Goal: Entertainment & Leisure: Browse casually

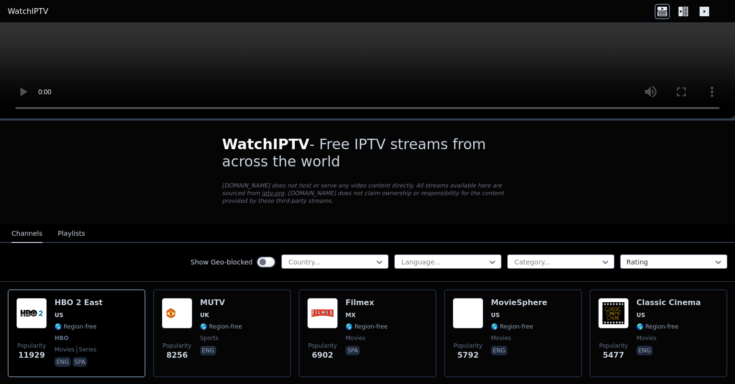
click at [686, 12] on icon at bounding box center [683, 11] width 15 height 15
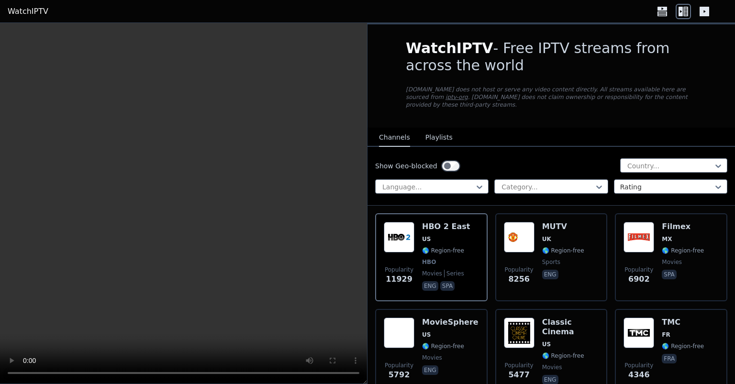
click at [668, 12] on icon at bounding box center [662, 11] width 15 height 15
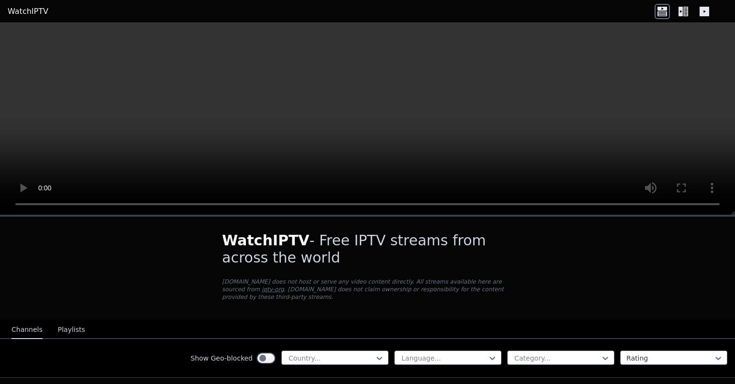
click at [31, 321] on button "Channels" at bounding box center [26, 330] width 31 height 18
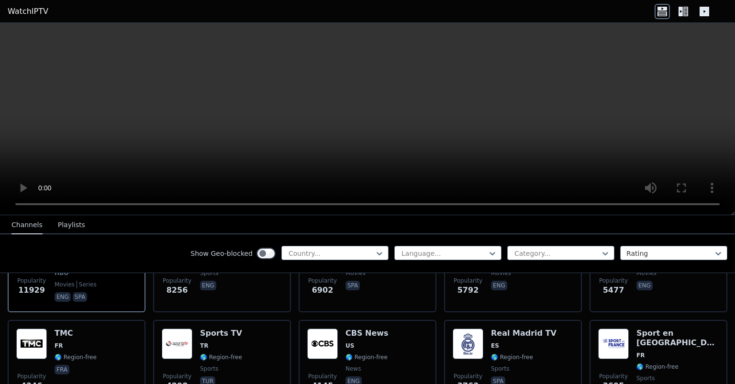
scroll to position [207, 0]
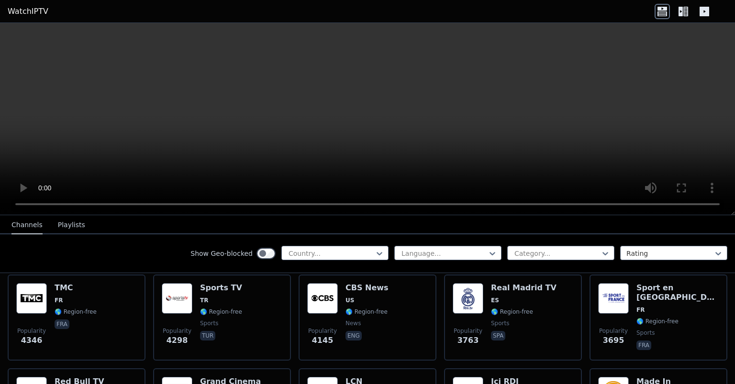
click at [65, 226] on button "Playlists" at bounding box center [71, 225] width 27 height 18
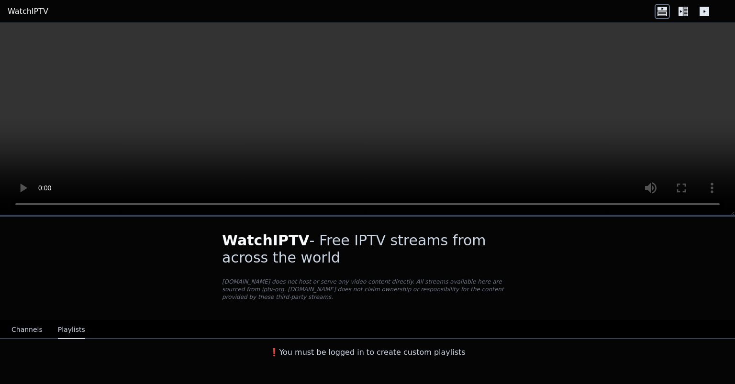
scroll to position [0, 0]
click at [25, 323] on button "Channels" at bounding box center [26, 330] width 31 height 18
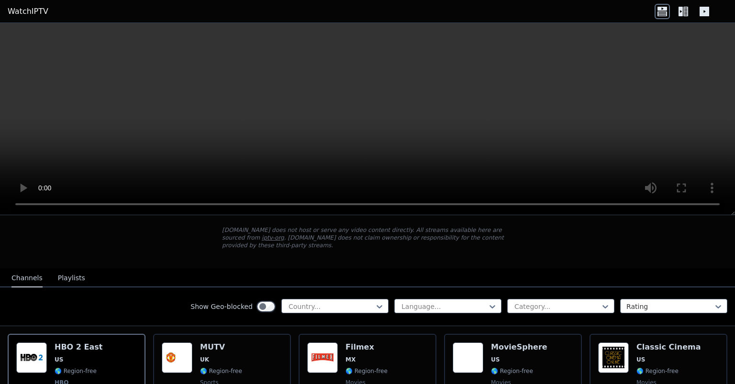
scroll to position [103, 0]
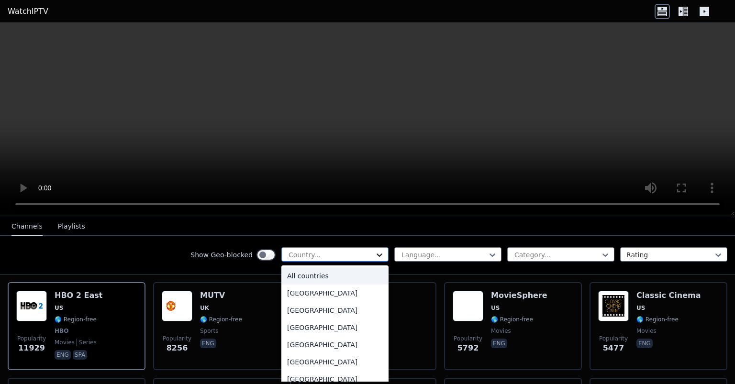
click at [381, 255] on icon at bounding box center [380, 255] width 6 height 3
click at [311, 309] on div "[GEOGRAPHIC_DATA]" at bounding box center [335, 310] width 107 height 17
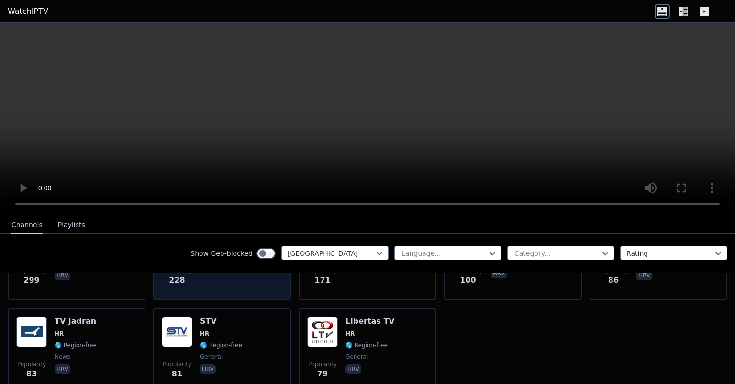
scroll to position [162, 0]
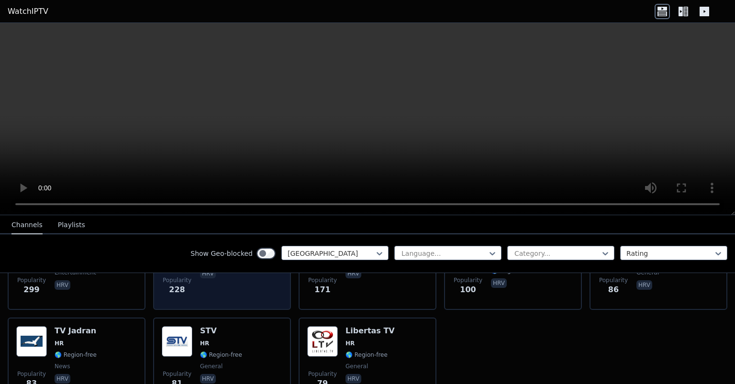
click at [240, 289] on div "Popularity 228 HRT 3 HR 🌎 Region-free hrv" at bounding box center [222, 267] width 121 height 69
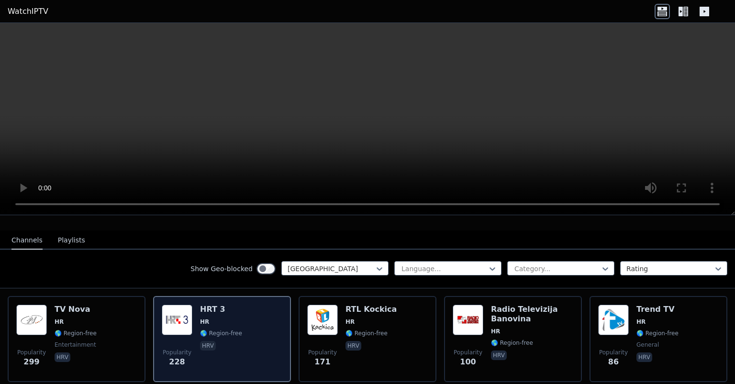
scroll to position [110, 0]
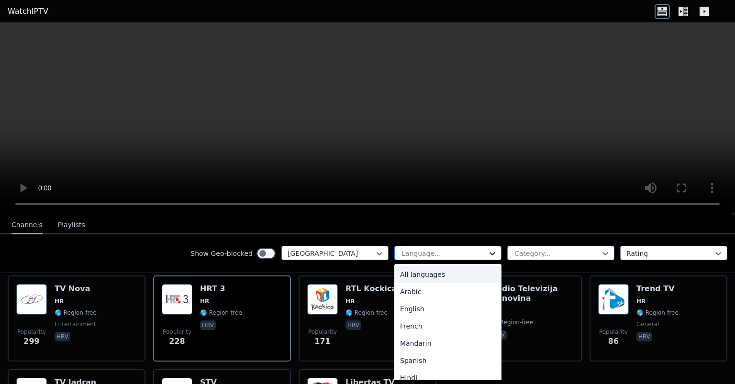
click at [497, 254] on icon at bounding box center [493, 254] width 10 height 10
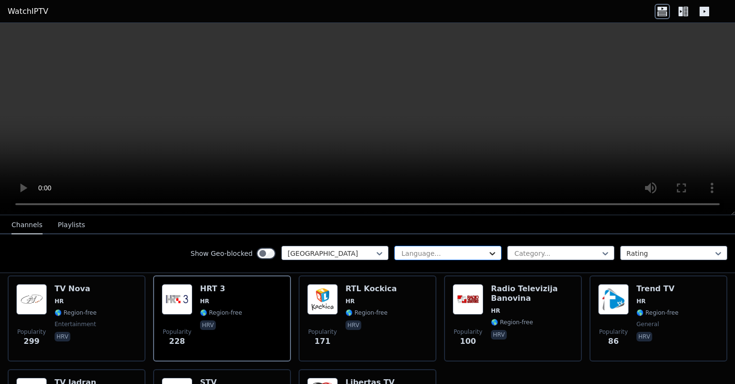
click at [497, 254] on icon at bounding box center [493, 254] width 10 height 10
click at [608, 253] on icon at bounding box center [606, 253] width 6 height 3
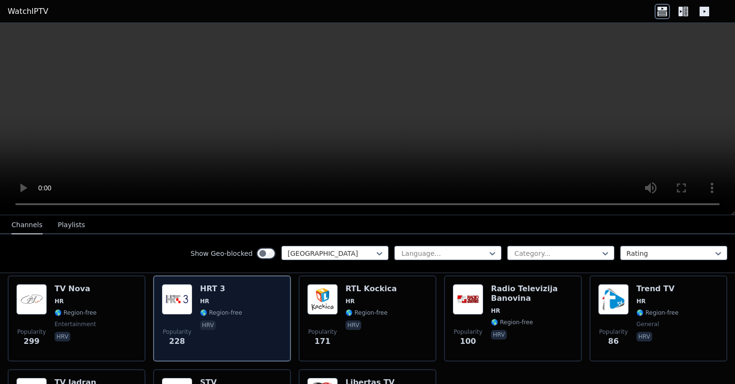
click at [256, 306] on div "Popularity 228 HRT 3 HR 🌎 Region-free hrv" at bounding box center [222, 318] width 121 height 69
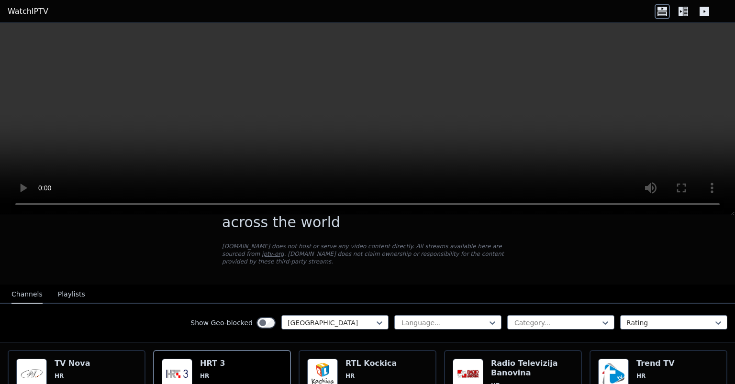
scroll to position [52, 0]
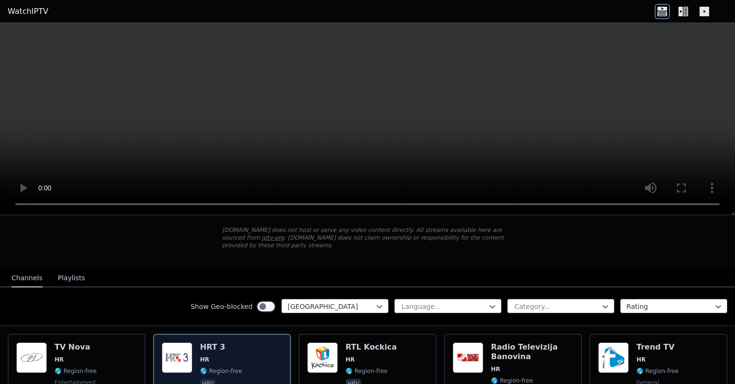
click at [245, 343] on div "Popularity 228 HRT 3 HR 🌎 Region-free hrv" at bounding box center [222, 377] width 121 height 69
click at [254, 349] on div "Popularity 228 HRT 3 HR 🌎 Region-free hrv" at bounding box center [222, 377] width 121 height 69
click at [255, 354] on div "Popularity 228 HRT 3 HR 🌎 Region-free hrv" at bounding box center [222, 377] width 121 height 69
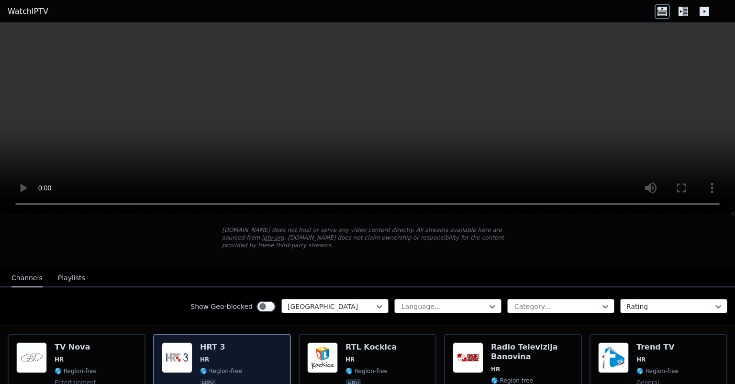
click at [255, 354] on div "Popularity 228 HRT 3 HR 🌎 Region-free hrv" at bounding box center [222, 377] width 121 height 69
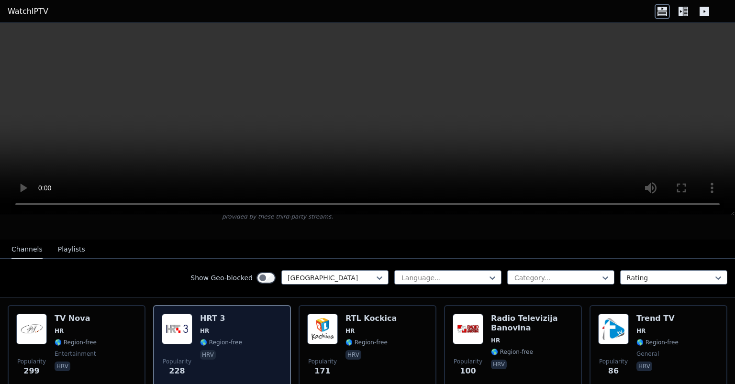
scroll to position [103, 0]
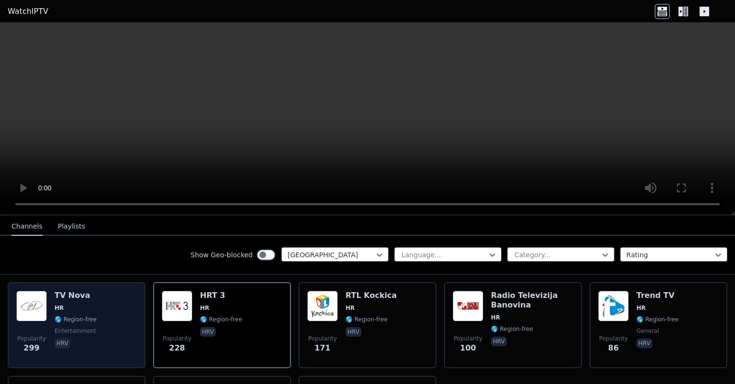
click at [101, 321] on div "Popularity 299 TV Nova HR 🌎 Region-free entertainment hrv" at bounding box center [76, 325] width 121 height 69
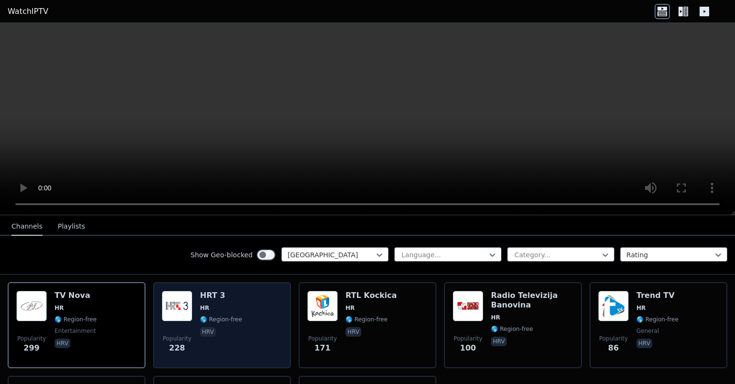
click at [270, 314] on div "Popularity 228 HRT 3 HR 🌎 Region-free hrv" at bounding box center [222, 325] width 121 height 69
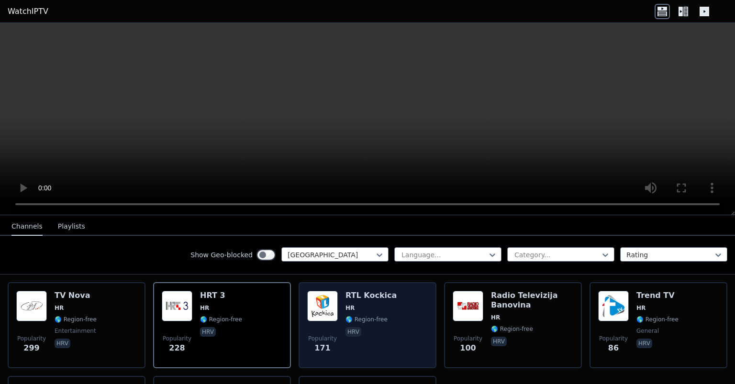
click at [401, 314] on div "Popularity 171 RTL Kockica HR 🌎 Region-free hrv" at bounding box center [367, 325] width 121 height 69
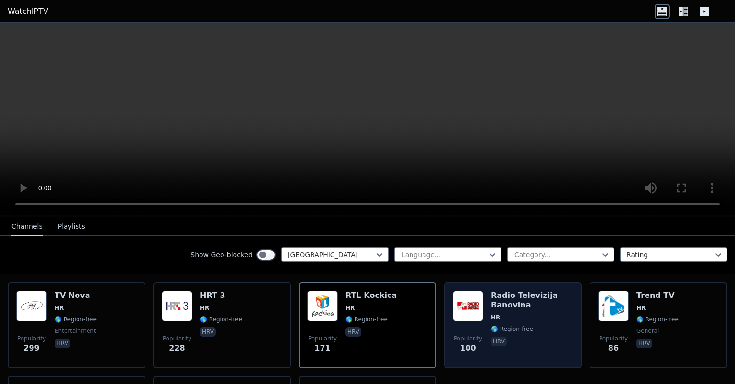
click at [557, 314] on span "HR" at bounding box center [532, 318] width 82 height 8
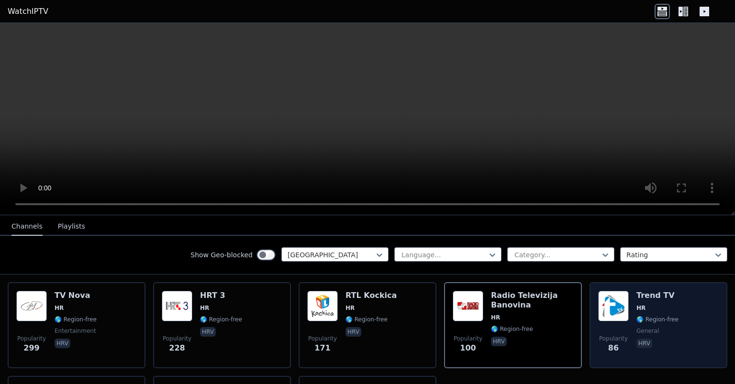
click at [684, 325] on div "Popularity 86 Trend TV HR 🌎 Region-free general hrv" at bounding box center [659, 325] width 121 height 69
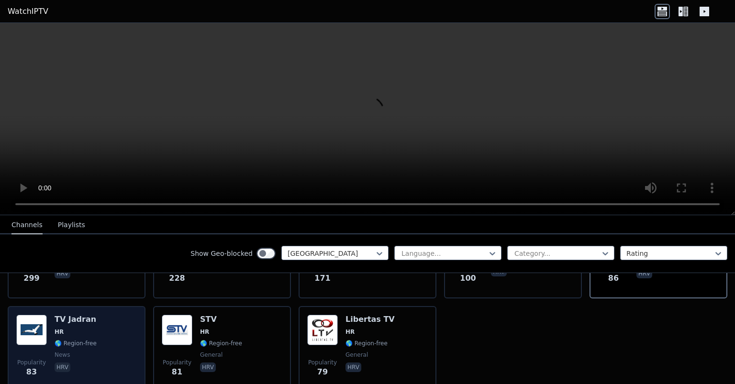
scroll to position [162, 0]
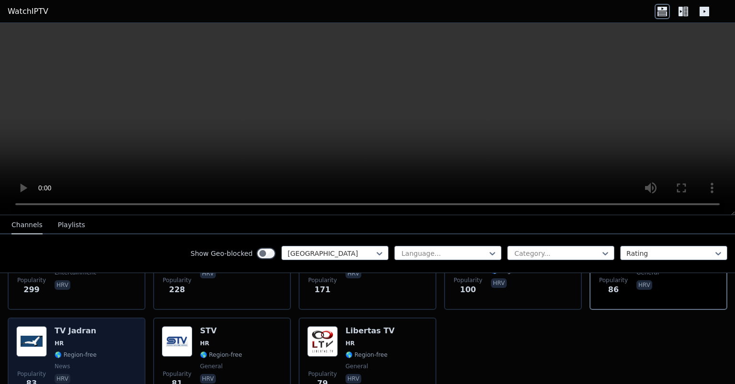
click at [123, 348] on div "Popularity 83 TV Jadran HR 🌎 Region-free news hrv" at bounding box center [76, 361] width 121 height 69
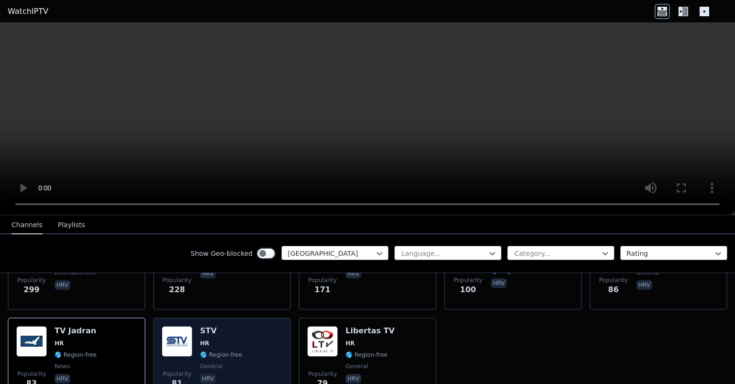
click at [265, 329] on div "Popularity 81 STV HR 🌎 Region-free general hrv" at bounding box center [222, 361] width 121 height 69
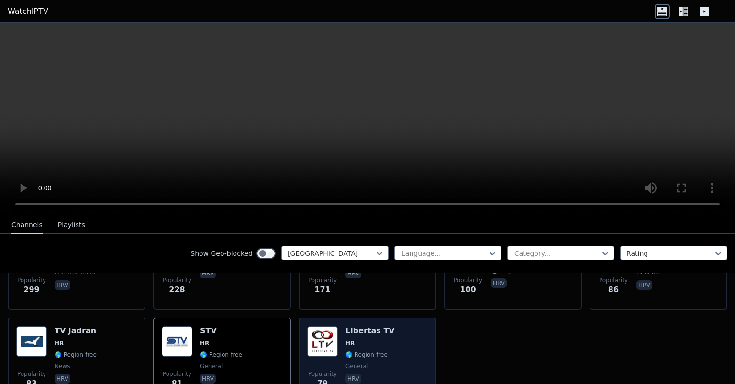
click at [410, 340] on div "Popularity 79 Libertas TV HR 🌎 Region-free general hrv" at bounding box center [367, 361] width 121 height 69
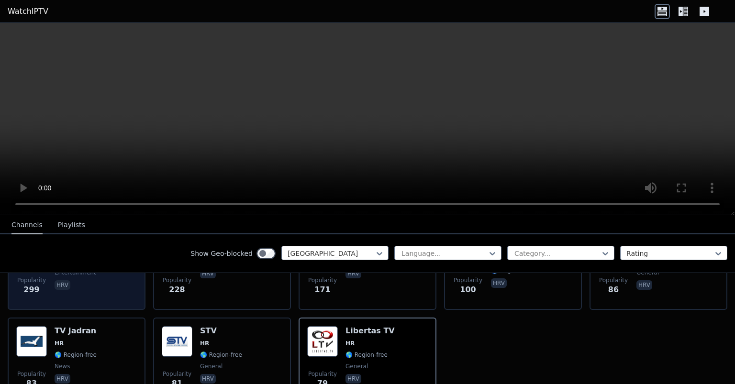
click at [99, 285] on div "Popularity 299 TV Nova HR 🌎 Region-free entertainment hrv" at bounding box center [76, 267] width 121 height 69
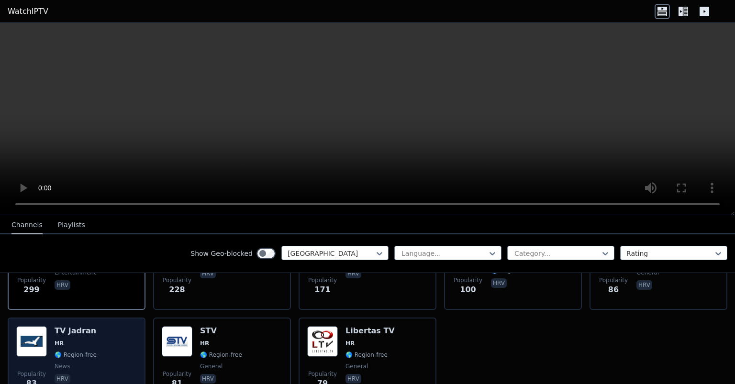
click at [122, 352] on div "Popularity 83 TV Jadran HR 🌎 Region-free news hrv" at bounding box center [76, 361] width 121 height 69
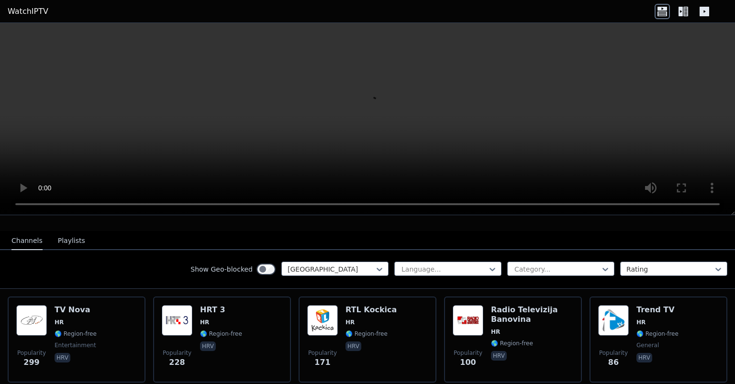
scroll to position [110, 0]
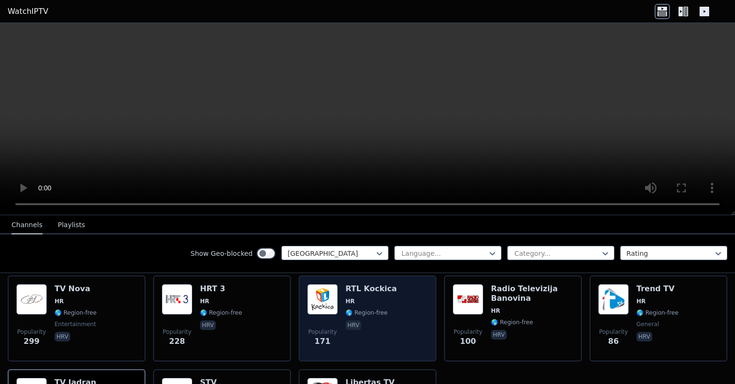
click at [401, 316] on div "Popularity 171 RTL Kockica HR 🌎 Region-free hrv" at bounding box center [367, 318] width 121 height 69
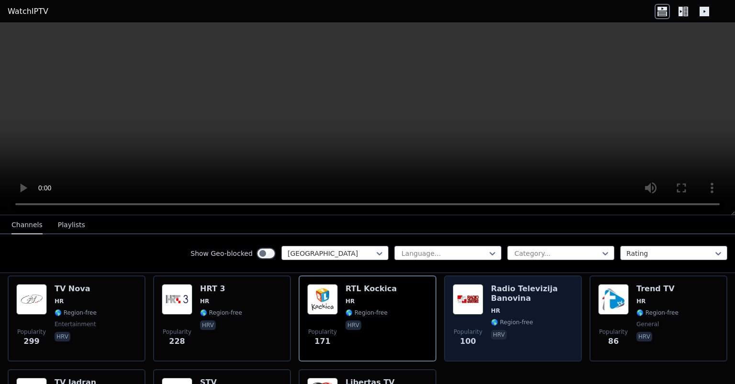
click at [559, 318] on div "Radio Televizija Banovina HR 🌎 Region-free hrv" at bounding box center [532, 318] width 82 height 69
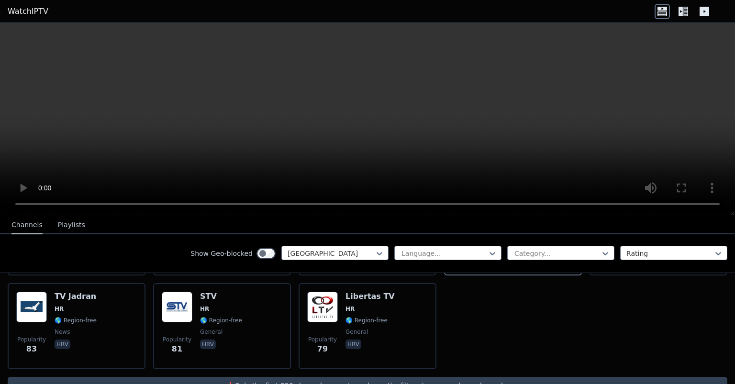
scroll to position [214, 0]
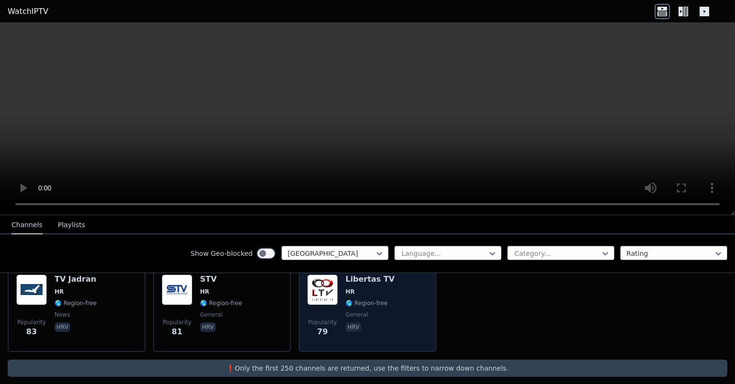
click at [398, 317] on div "Popularity 79 Libertas TV HR 🌎 Region-free general hrv" at bounding box center [367, 309] width 121 height 69
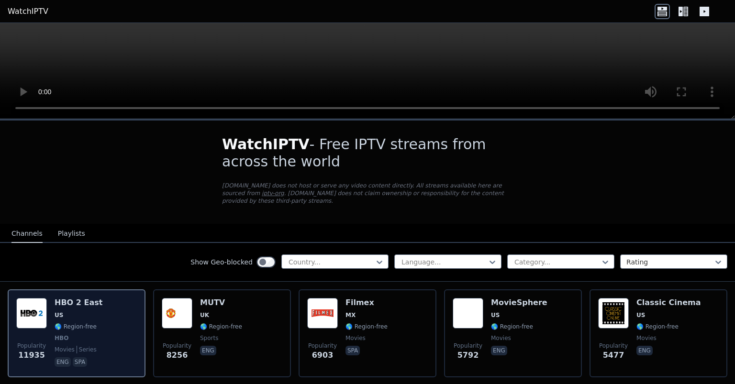
click at [118, 316] on div "Popularity 11935 HBO 2 East US 🌎 Region-free HBO movies series eng spa" at bounding box center [76, 333] width 121 height 71
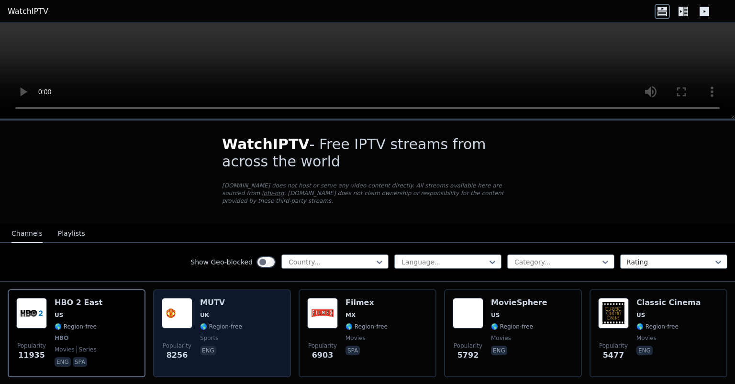
click at [273, 320] on div "Popularity 8256 MUTV [GEOGRAPHIC_DATA] 🌎 Region-free sports eng" at bounding box center [222, 333] width 121 height 71
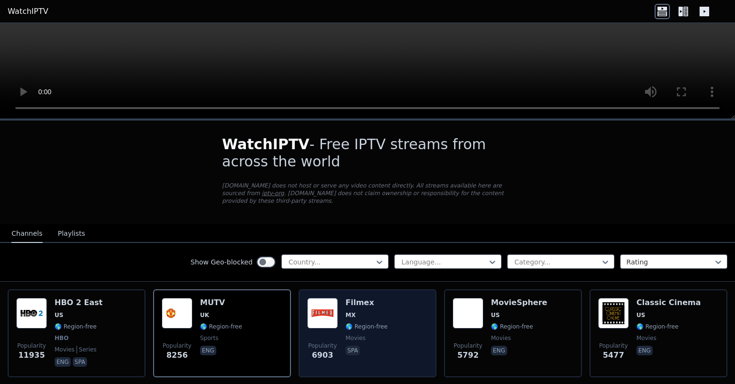
click at [401, 328] on div "Popularity 6903 Filmex MX 🌎 Region-free movies spa" at bounding box center [367, 333] width 121 height 71
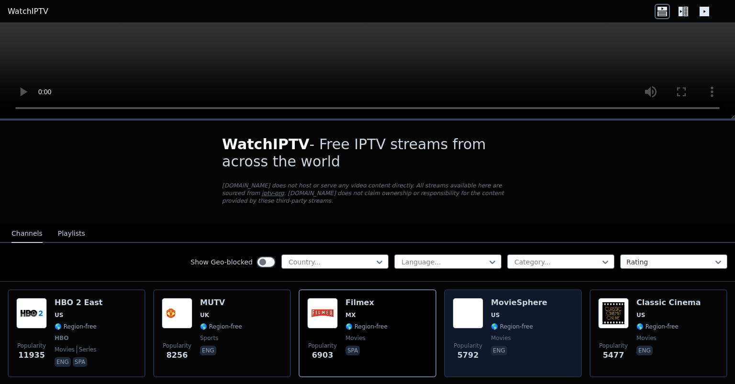
click at [563, 339] on div "Popularity 5792 MovieSphere US 🌎 Region-free movies eng" at bounding box center [513, 333] width 121 height 71
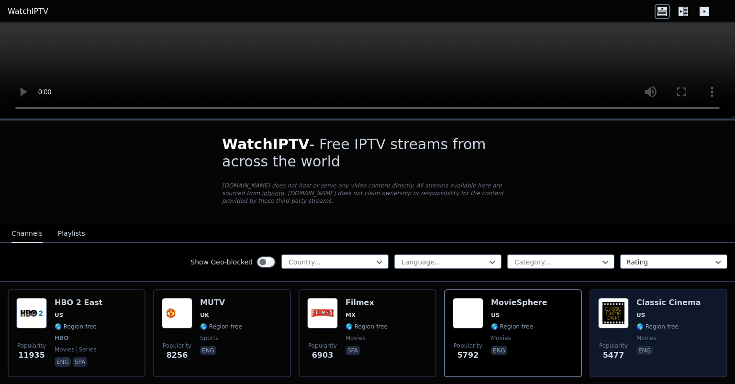
click at [713, 330] on div "Popularity 5477 Classic Cinema US 🌎 Region-free movies eng" at bounding box center [659, 333] width 121 height 71
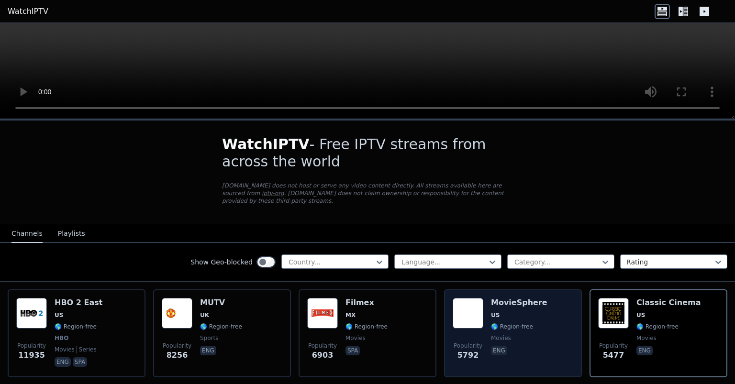
click at [566, 333] on div "Popularity 5792 MovieSphere US 🌎 Region-free movies eng" at bounding box center [513, 333] width 121 height 71
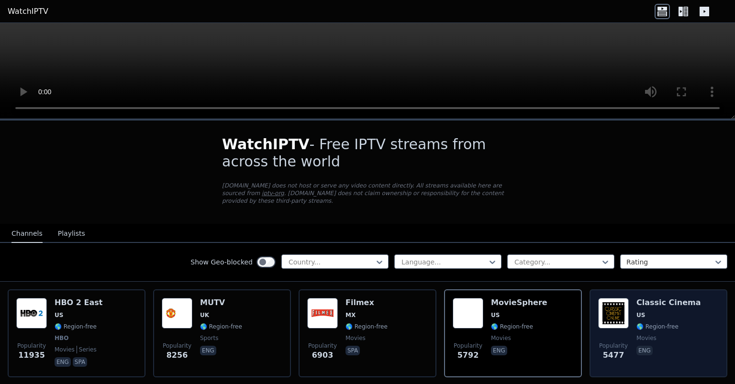
click at [712, 332] on div "Popularity 5477 Classic Cinema US 🌎 Region-free movies eng" at bounding box center [659, 333] width 121 height 71
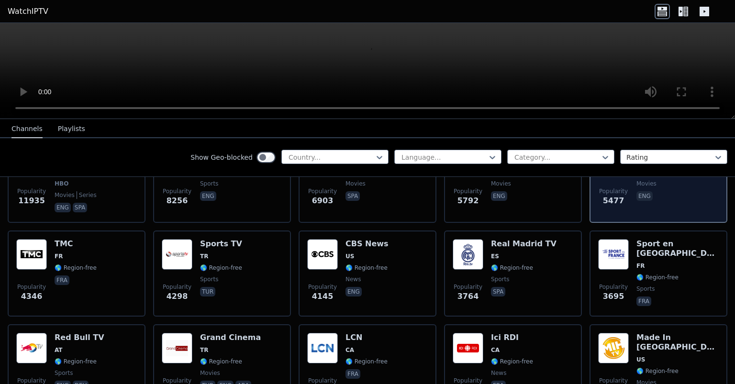
scroll to position [155, 0]
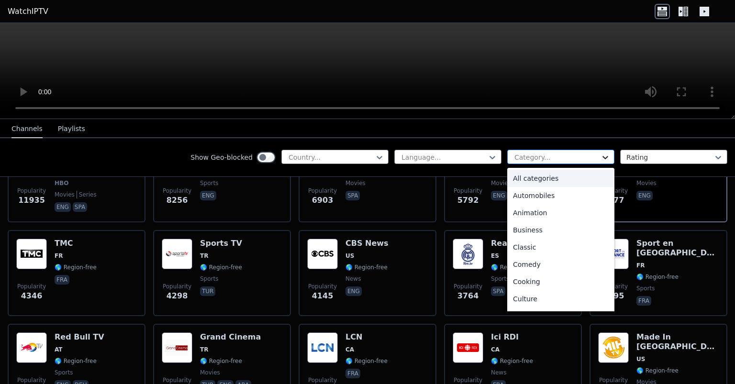
click at [608, 158] on icon at bounding box center [606, 158] width 10 height 10
click at [577, 195] on div "Automobiles" at bounding box center [561, 195] width 107 height 17
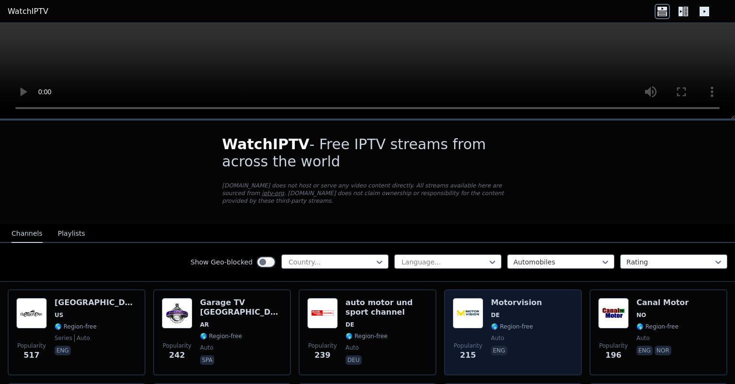
click at [565, 337] on div "Popularity 215 Motorvision DE 🌎 Region-free auto eng" at bounding box center [513, 332] width 121 height 69
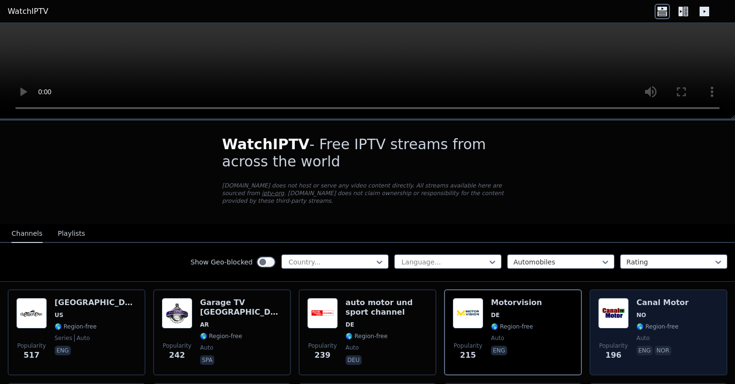
click at [699, 333] on div "Popularity 196 Canal Motor NO 🌎 Region-free auto eng nor" at bounding box center [659, 332] width 121 height 69
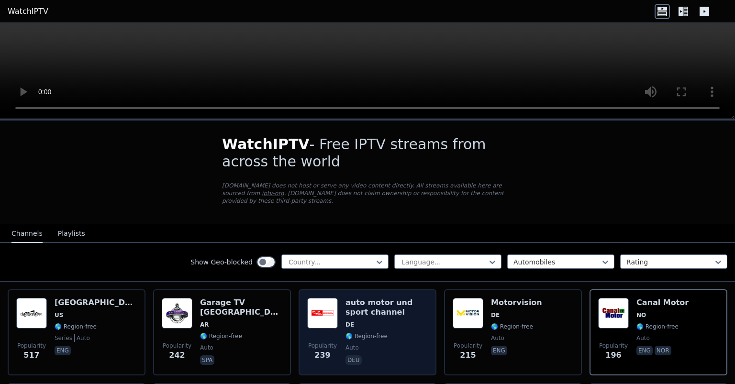
click at [385, 321] on span "DE" at bounding box center [387, 325] width 82 height 8
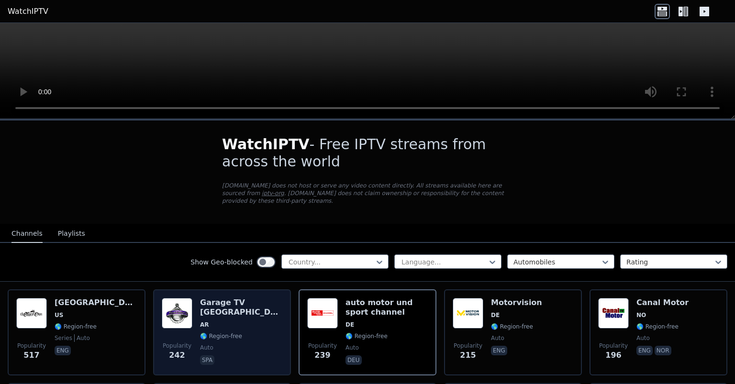
click at [251, 321] on span "AR" at bounding box center [241, 325] width 82 height 8
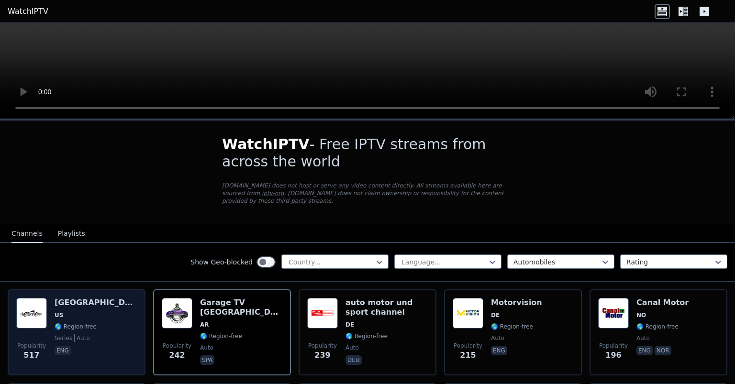
click at [121, 326] on div "Popularity 517 [GEOGRAPHIC_DATA] [GEOGRAPHIC_DATA] 🌎 Region-free series auto eng" at bounding box center [76, 332] width 121 height 69
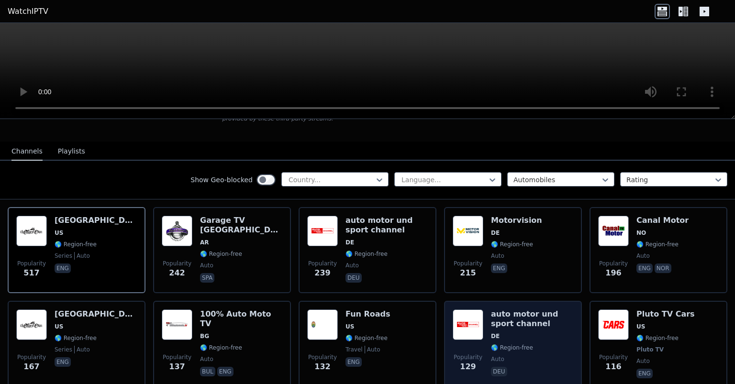
scroll to position [103, 0]
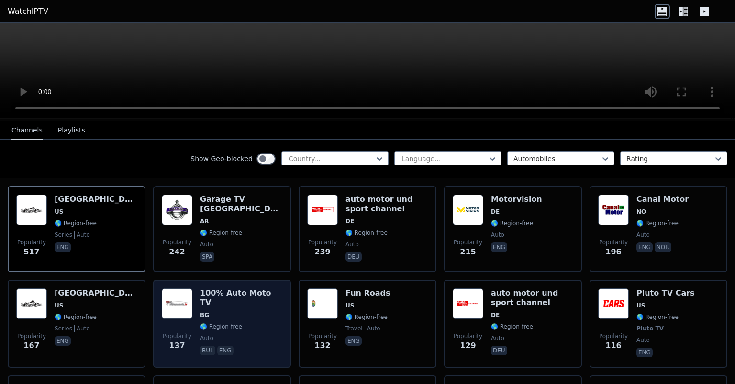
click at [273, 328] on div "Popularity 137 100% Auto Moto TV BG 🌎 Region-free auto bul eng" at bounding box center [222, 324] width 121 height 71
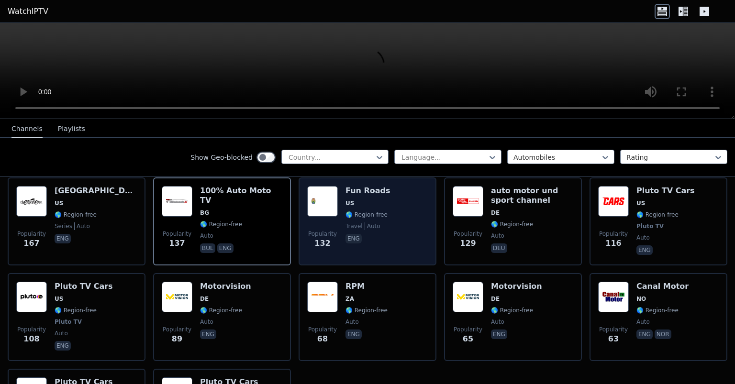
scroll to position [207, 0]
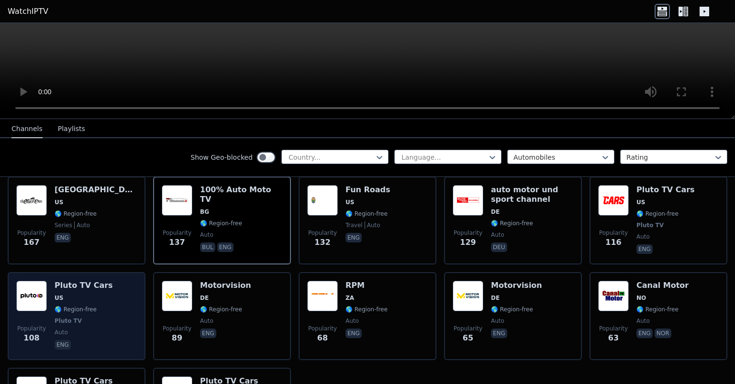
click at [121, 306] on div "Popularity 108 Pluto TV Cars US 🌎 Region-free Pluto TV auto eng" at bounding box center [76, 316] width 121 height 71
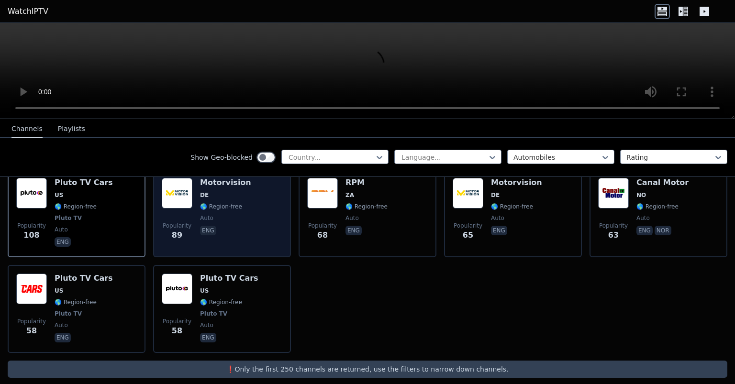
scroll to position [310, 0]
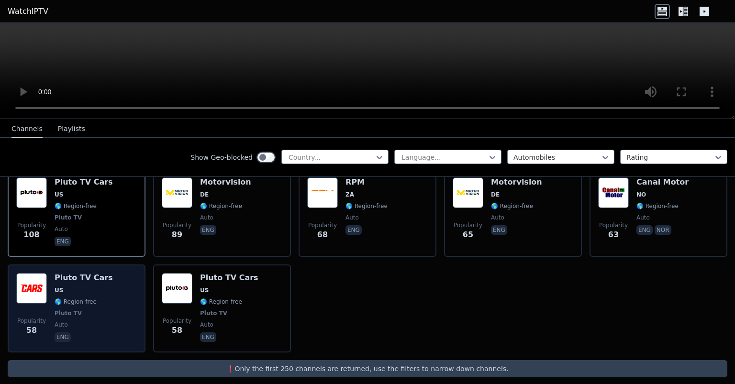
click at [122, 312] on div "Popularity 58 Pluto TV Cars US 🌎 Region-free Pluto TV auto eng" at bounding box center [76, 308] width 121 height 71
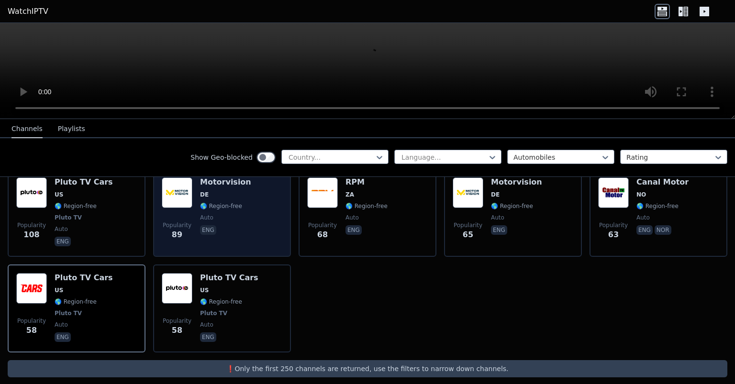
scroll to position [259, 0]
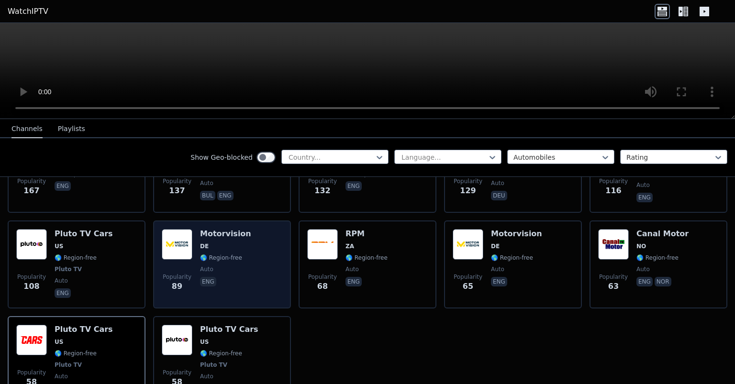
click at [261, 275] on div "Popularity 89 Motorvision DE 🌎 Region-free auto eng" at bounding box center [222, 264] width 121 height 71
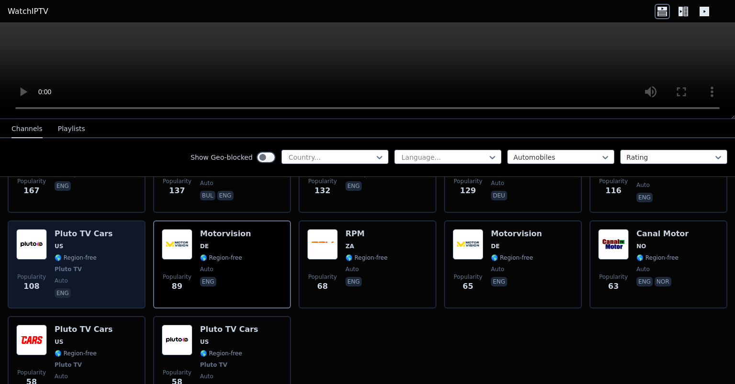
click at [127, 281] on div "Popularity 108 Pluto TV Cars US 🌎 Region-free Pluto TV auto eng" at bounding box center [76, 264] width 121 height 71
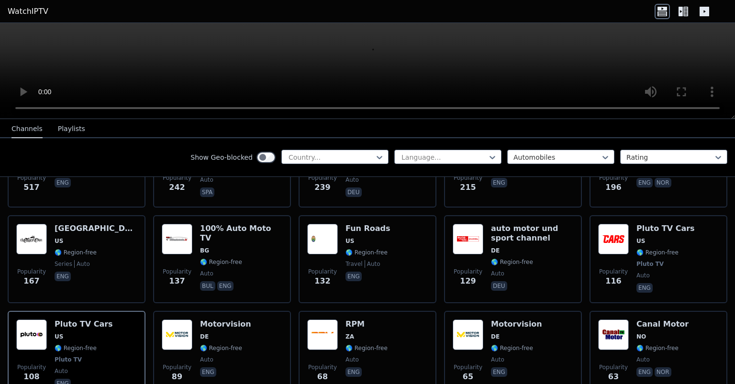
scroll to position [155, 0]
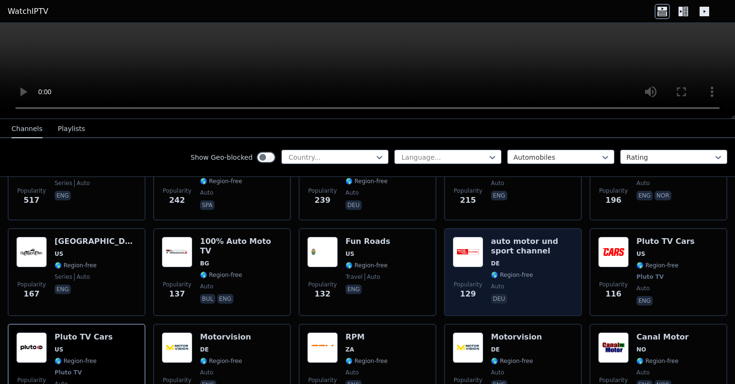
click at [557, 294] on span "deu" at bounding box center [532, 299] width 82 height 11
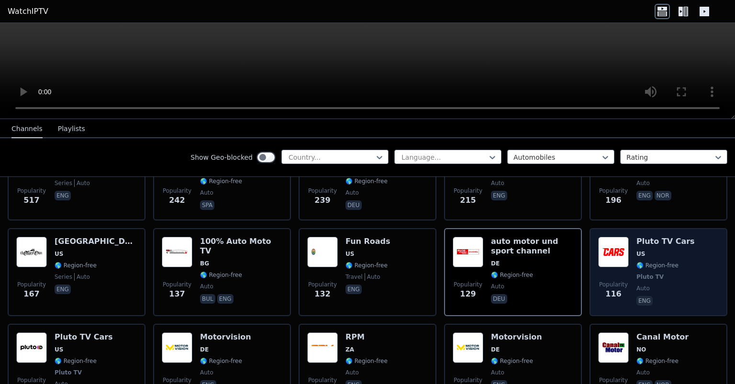
click at [705, 294] on div "Popularity 116 Pluto TV Cars US 🌎 Region-free Pluto TV auto eng" at bounding box center [659, 272] width 121 height 71
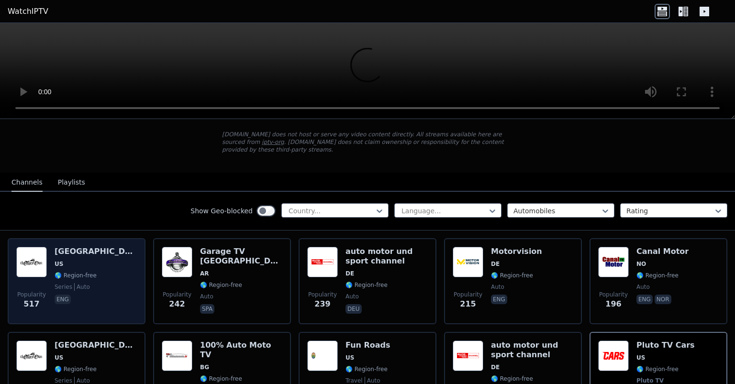
scroll to position [52, 0]
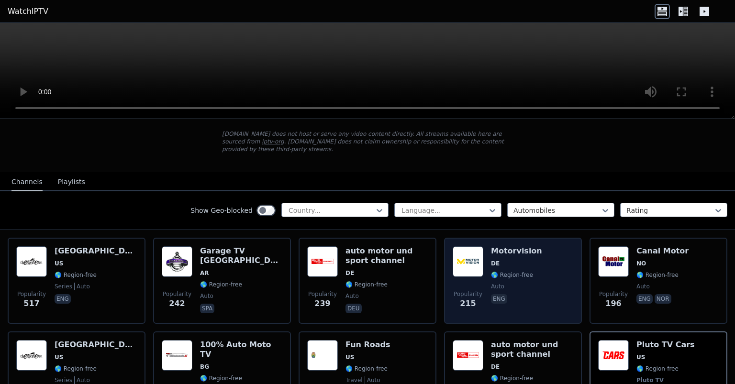
click at [553, 289] on div "Popularity 215 Motorvision DE 🌎 Region-free auto eng" at bounding box center [513, 281] width 121 height 69
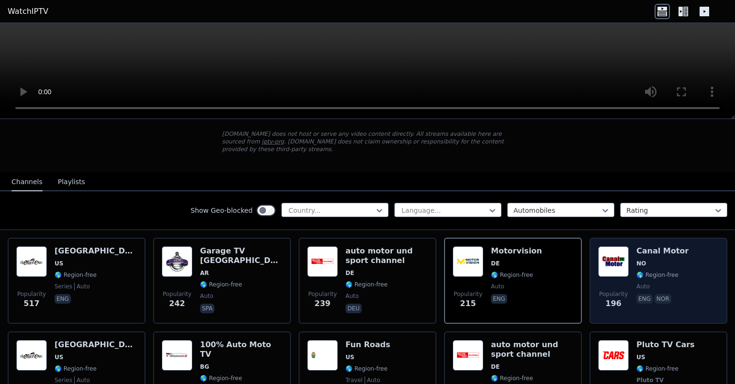
click at [702, 285] on div "Popularity 196 Canal Motor NO 🌎 Region-free auto eng nor" at bounding box center [659, 281] width 121 height 69
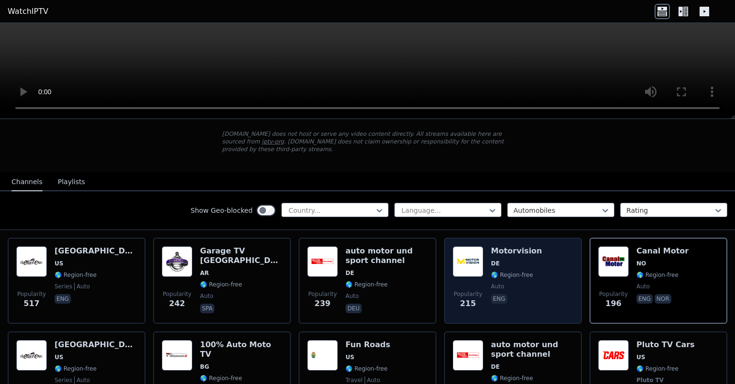
click at [550, 290] on div "Popularity 215 Motorvision DE 🌎 Region-free auto eng" at bounding box center [513, 281] width 121 height 69
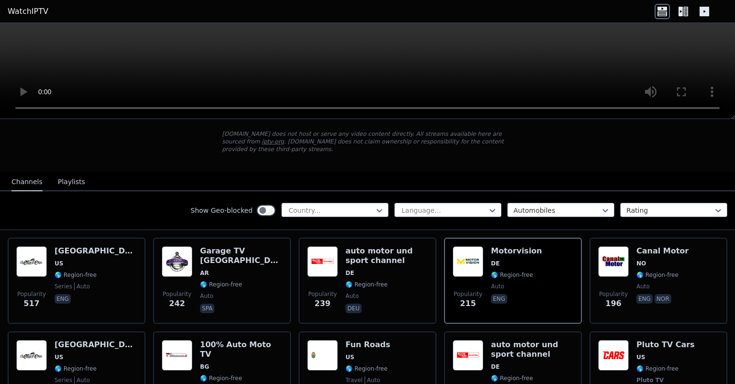
click at [686, 12] on icon at bounding box center [683, 11] width 15 height 15
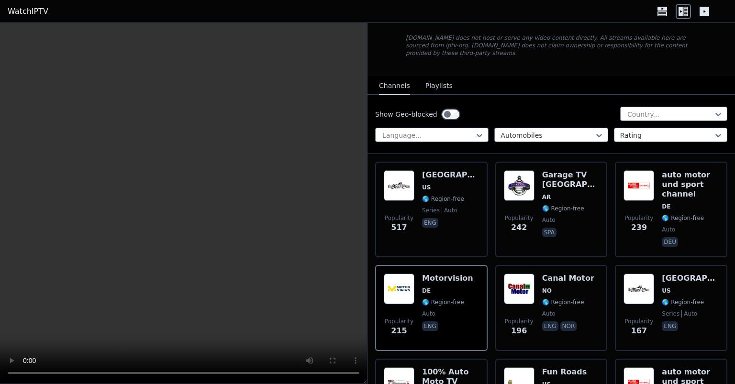
click at [667, 11] on icon at bounding box center [663, 13] width 10 height 5
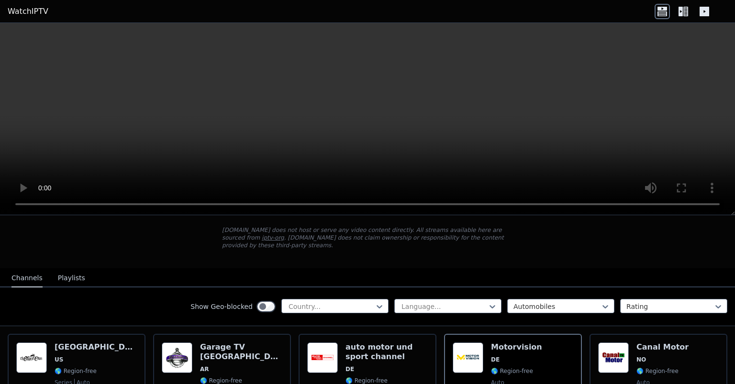
click at [685, 9] on icon at bounding box center [686, 12] width 5 height 10
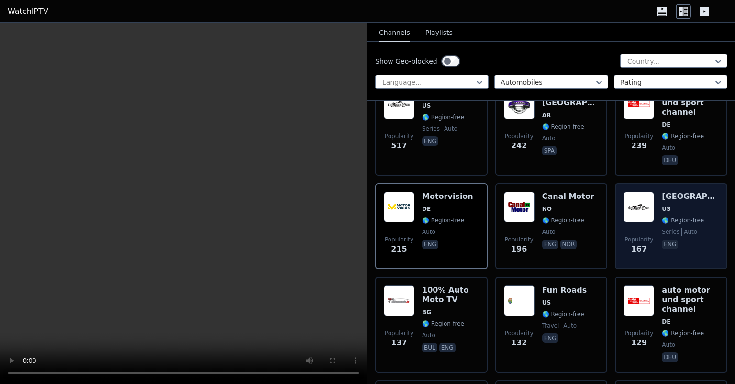
scroll to position [155, 0]
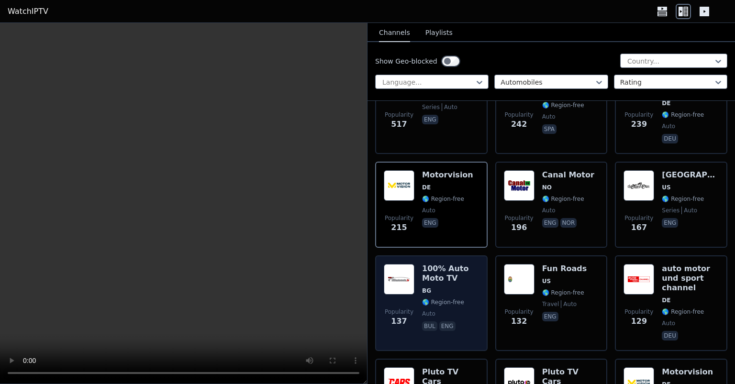
click at [472, 310] on span "auto" at bounding box center [450, 314] width 57 height 8
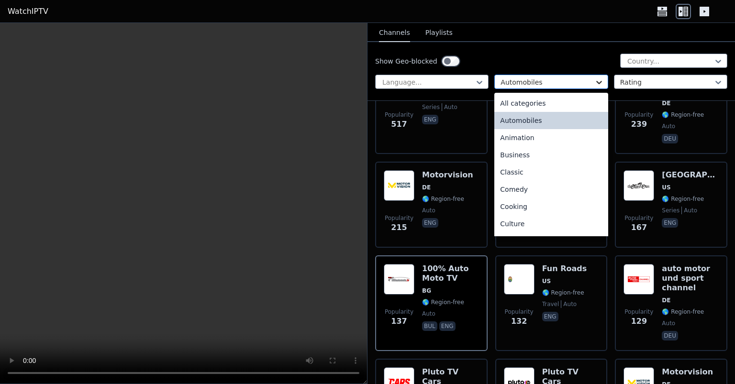
click at [599, 82] on icon at bounding box center [600, 83] width 10 height 10
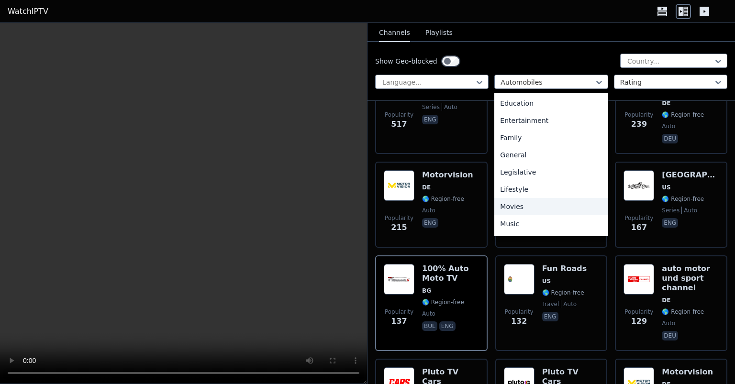
scroll to position [207, 0]
click at [557, 158] on div "Movies" at bounding box center [551, 155] width 113 height 17
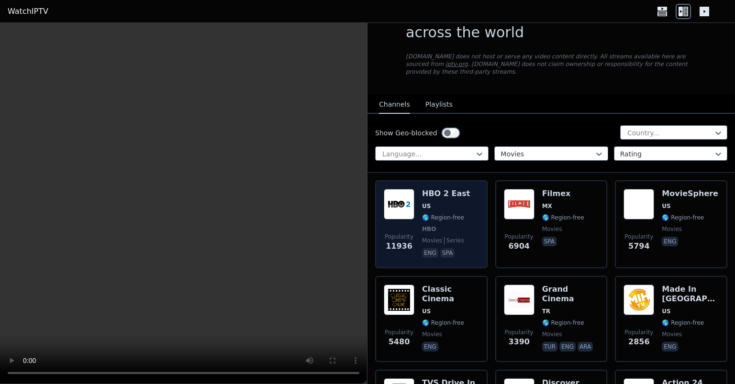
scroll to position [52, 0]
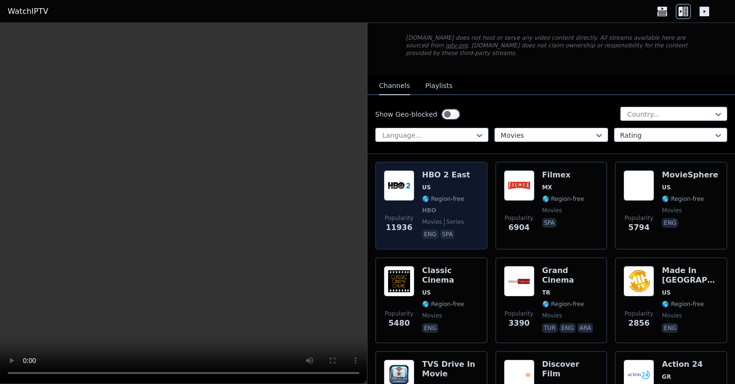
click at [480, 197] on div "Popularity 11936 HBO 2 East US 🌎 Region-free HBO movies series eng spa" at bounding box center [431, 206] width 113 height 88
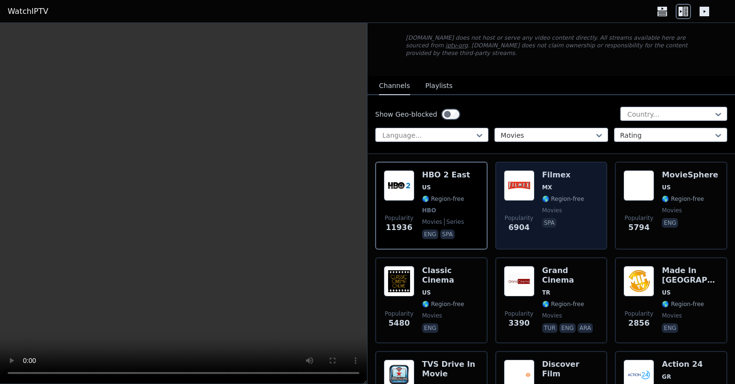
click at [594, 205] on div "Popularity 6904 Filmex MX 🌎 Region-free movies spa" at bounding box center [551, 205] width 95 height 71
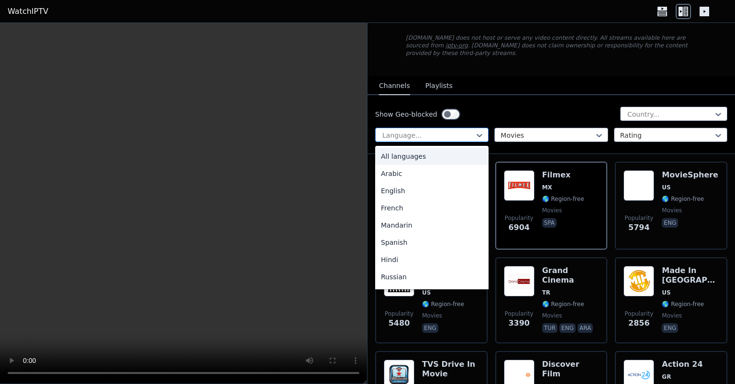
click at [486, 128] on div "Language..." at bounding box center [431, 135] width 113 height 14
click at [435, 182] on div "English" at bounding box center [431, 190] width 113 height 17
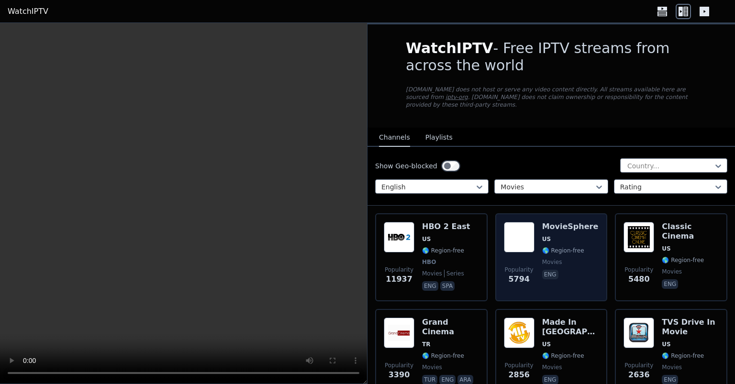
scroll to position [52, 0]
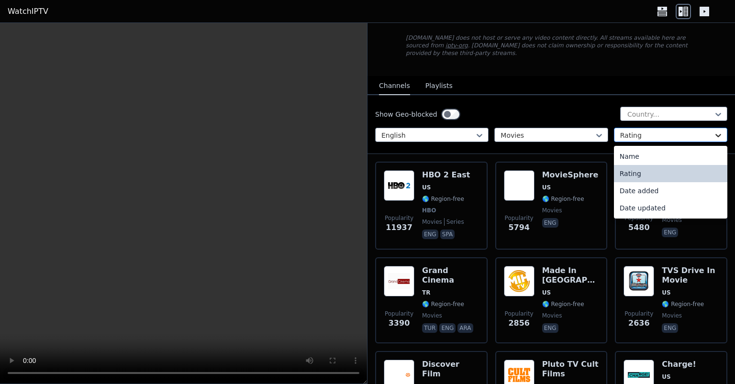
click at [720, 134] on icon at bounding box center [719, 135] width 6 height 3
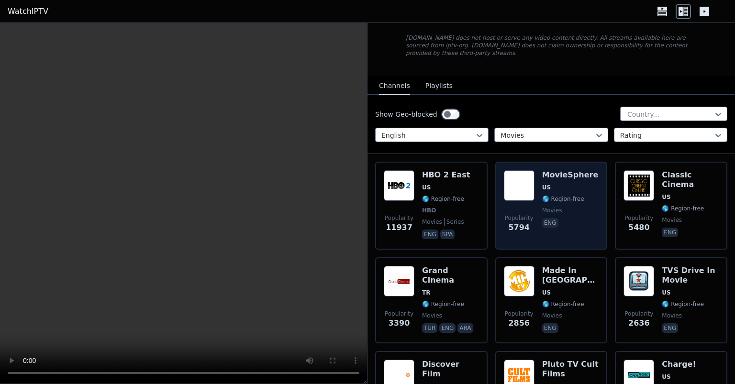
click at [581, 219] on span "eng" at bounding box center [571, 223] width 57 height 11
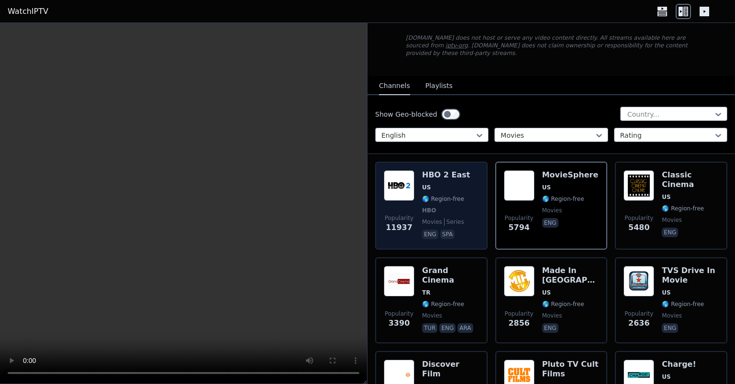
click at [486, 217] on div "Popularity 11937 HBO 2 East US 🌎 Region-free HBO movies series eng spa" at bounding box center [431, 206] width 113 height 88
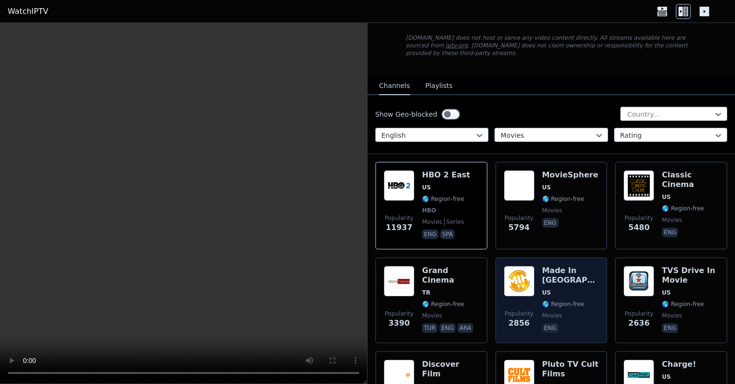
click at [598, 301] on span "🌎 Region-free" at bounding box center [571, 305] width 57 height 8
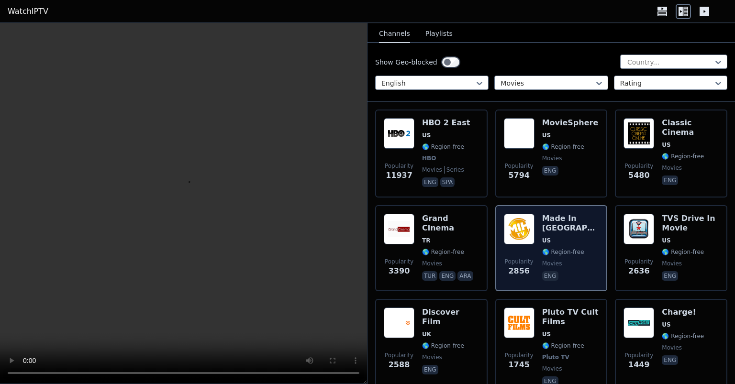
scroll to position [155, 0]
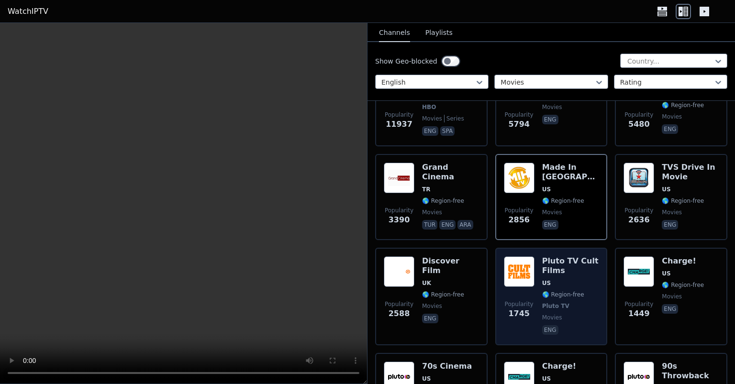
click at [597, 304] on div "Pluto TV Cult Films US 🌎 Region-free Pluto TV movies eng" at bounding box center [571, 297] width 57 height 80
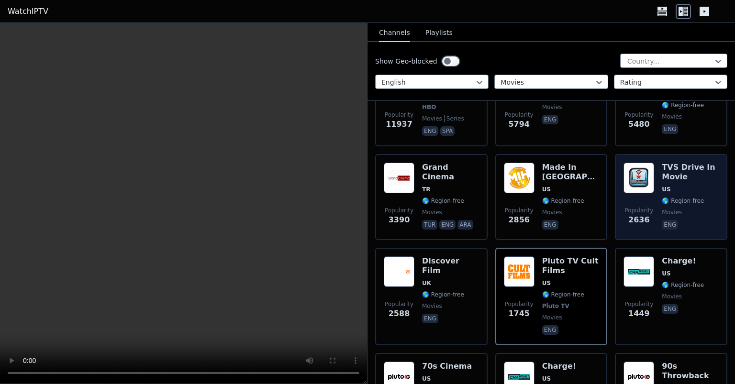
click at [712, 197] on span "🌎 Region-free" at bounding box center [690, 201] width 57 height 8
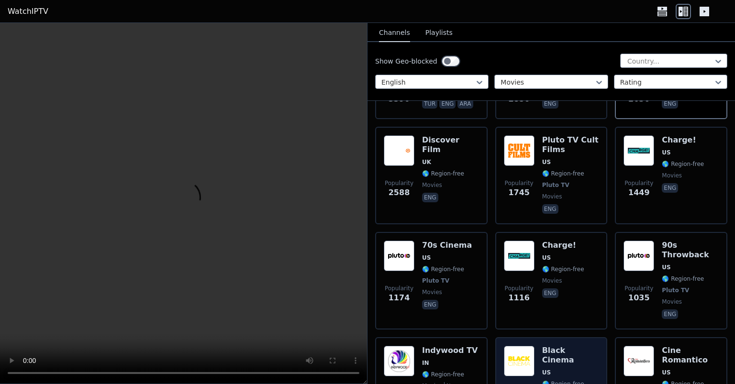
scroll to position [310, 0]
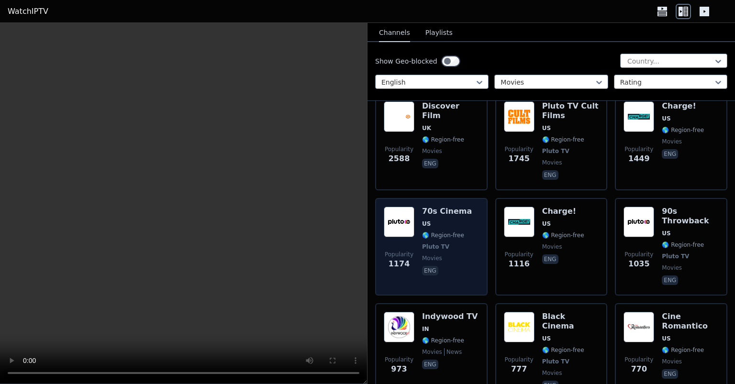
click at [469, 246] on div "Popularity 1174 70s Cinema US 🌎 Region-free Pluto TV movies eng" at bounding box center [431, 247] width 95 height 80
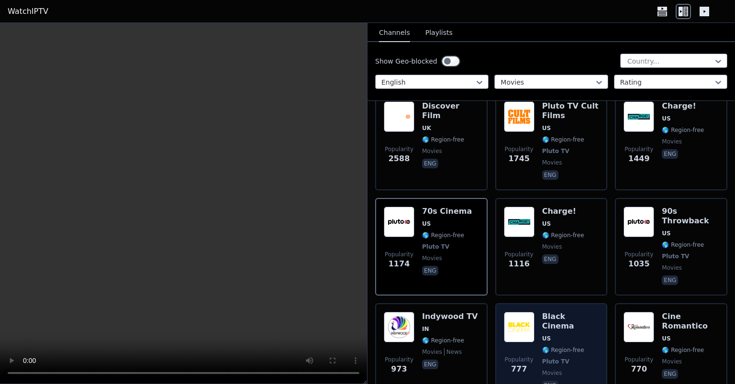
click at [599, 345] on div "Popularity 777 Black Cinema US 🌎 Region-free Pluto TV movies eng" at bounding box center [552, 353] width 113 height 98
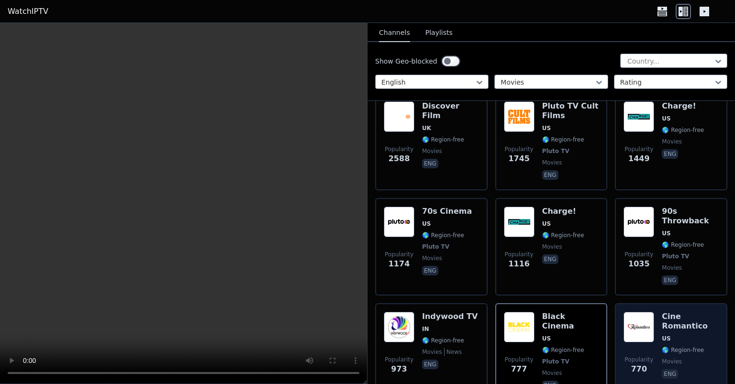
click at [725, 352] on div "Popularity 770 Cine Romantico US 🌎 Region-free movies eng" at bounding box center [671, 353] width 113 height 98
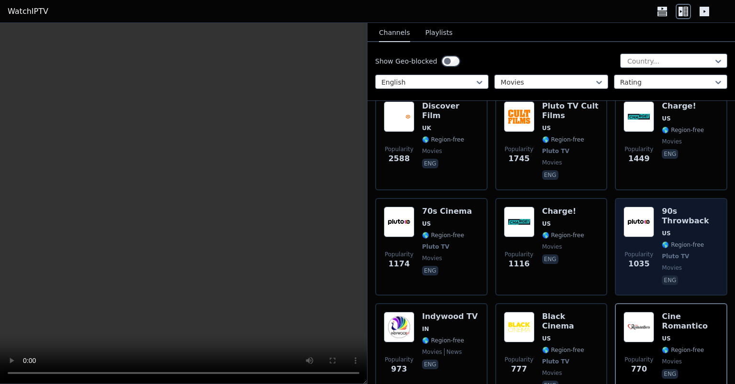
click at [718, 267] on div "Popularity 1035 90s Throwback US 🌎 Region-free Pluto TV movies eng" at bounding box center [671, 247] width 95 height 80
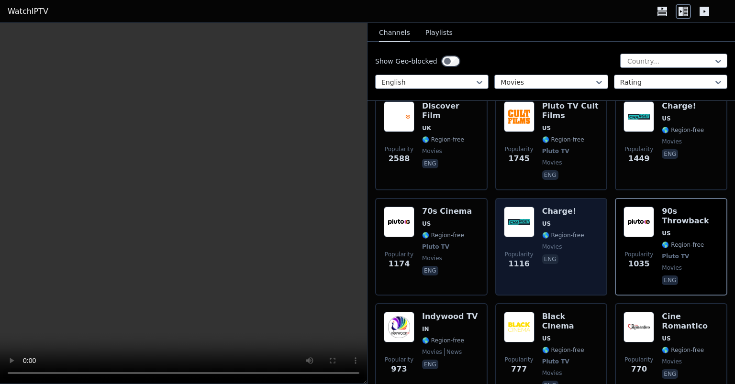
click at [592, 253] on div "Popularity 1116 Charge! US 🌎 Region-free movies eng" at bounding box center [551, 247] width 95 height 80
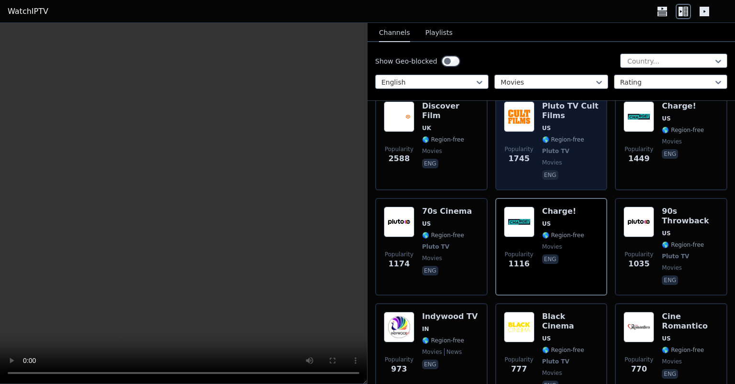
click at [586, 171] on span "eng" at bounding box center [571, 175] width 57 height 11
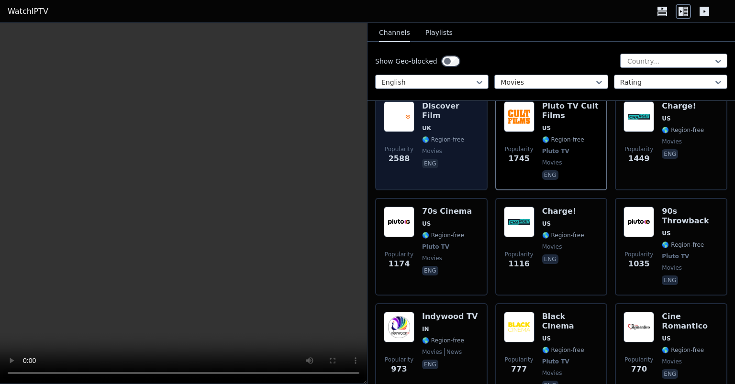
click at [457, 158] on div "Discover Film UK 🌎 Region-free movies eng" at bounding box center [450, 142] width 57 height 80
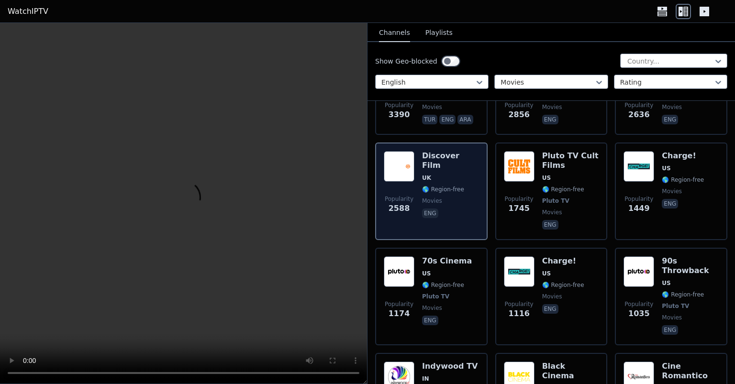
scroll to position [259, 0]
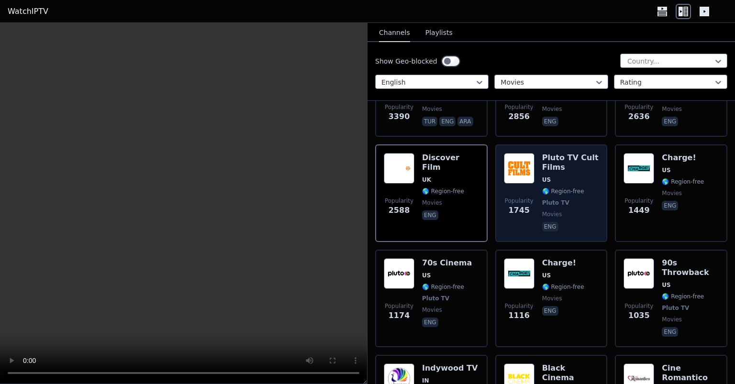
click at [592, 213] on div "Pluto TV Cult Films US 🌎 Region-free Pluto TV movies eng" at bounding box center [571, 193] width 57 height 80
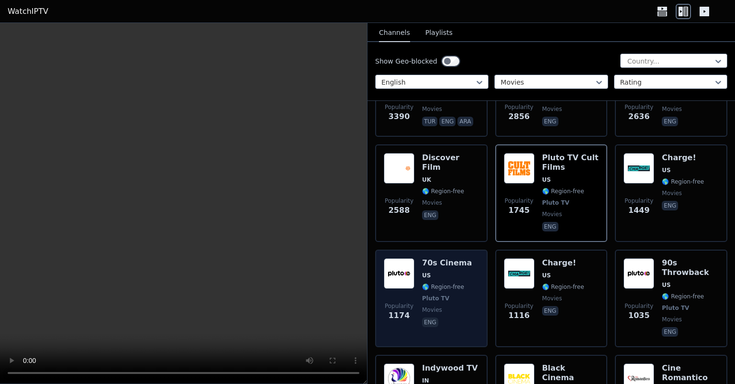
click at [468, 305] on div "Popularity 1174 70s Cinema US 🌎 Region-free Pluto TV movies eng" at bounding box center [431, 299] width 95 height 80
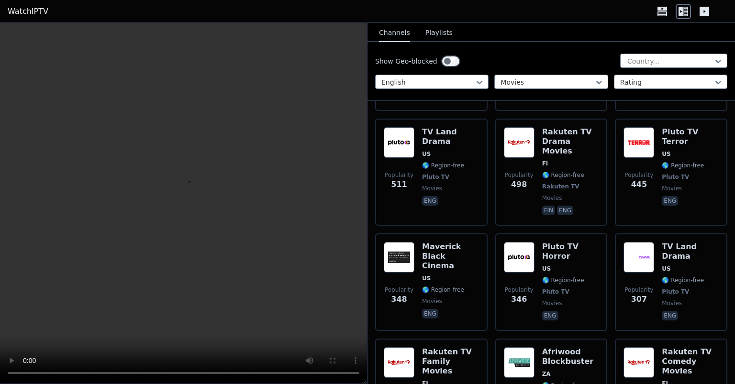
scroll to position [827, 0]
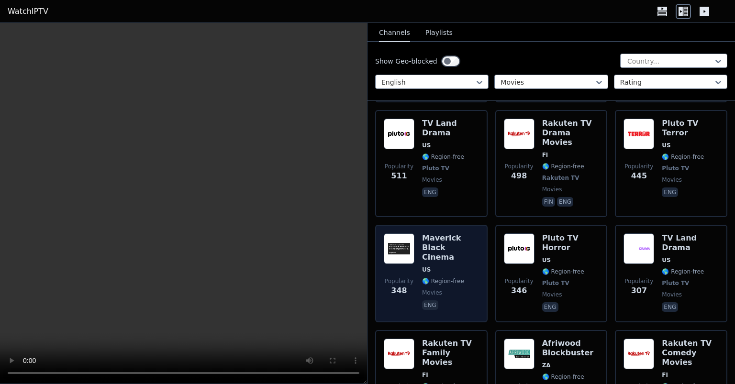
click at [467, 235] on div "Maverick Black Cinema US 🌎 Region-free movies eng" at bounding box center [450, 274] width 57 height 80
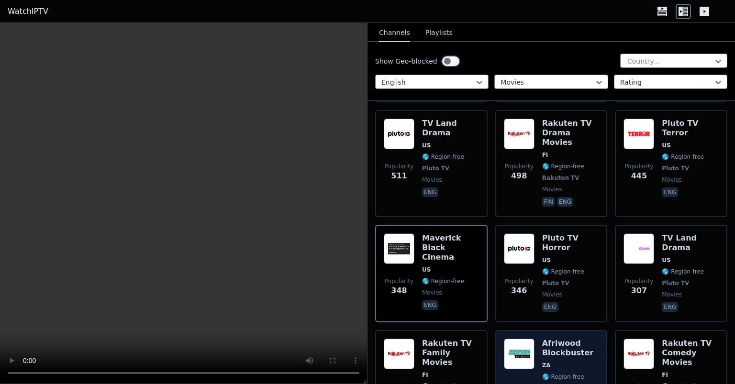
click at [590, 373] on span "🌎 Region-free" at bounding box center [571, 377] width 57 height 8
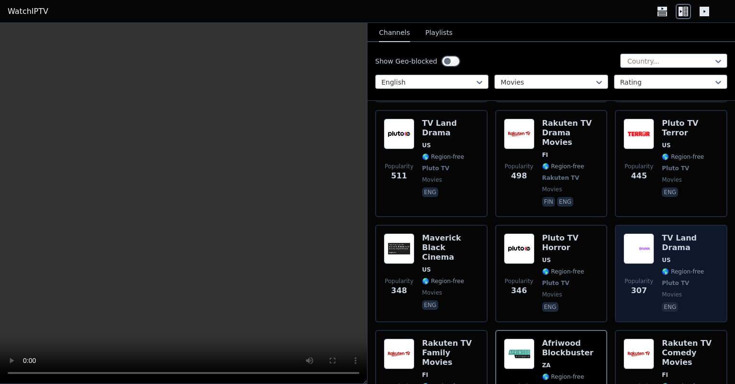
click at [720, 226] on div "Popularity 307 TV Land Drama US 🌎 Region-free Pluto TV movies eng" at bounding box center [671, 274] width 113 height 98
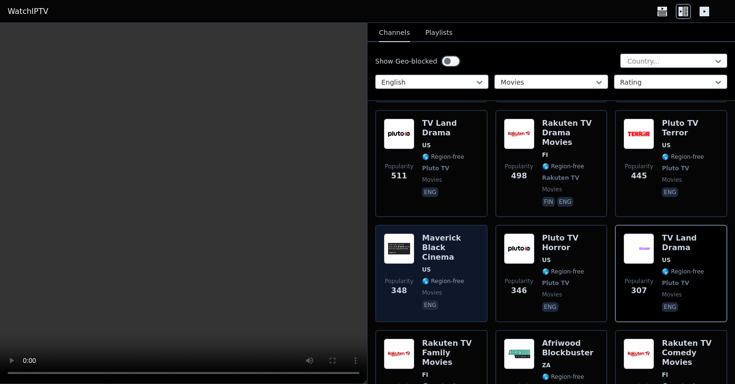
click at [471, 250] on div "Maverick Black Cinema US 🌎 Region-free movies eng" at bounding box center [450, 274] width 57 height 80
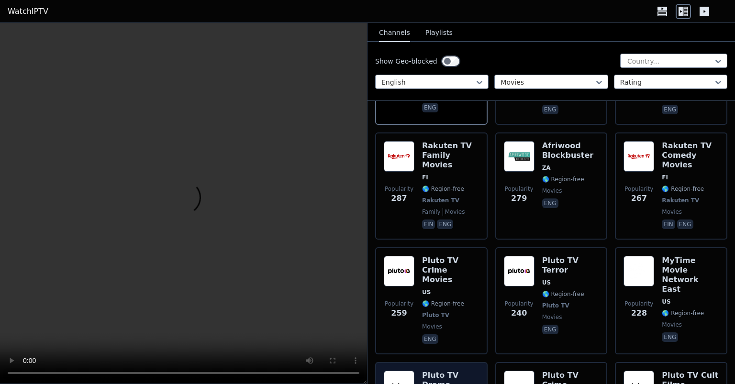
scroll to position [1034, 0]
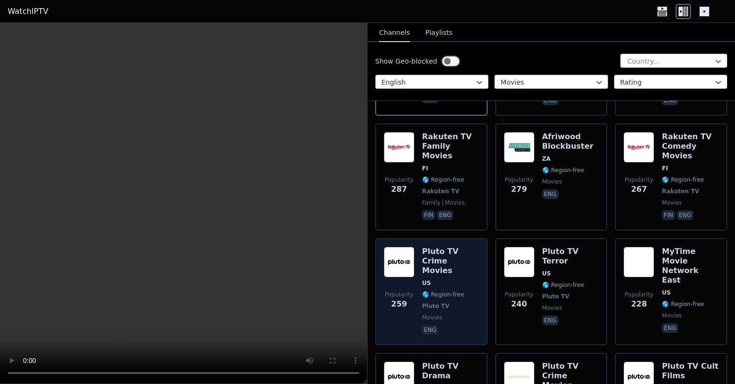
click at [473, 314] on span "movies" at bounding box center [450, 318] width 57 height 8
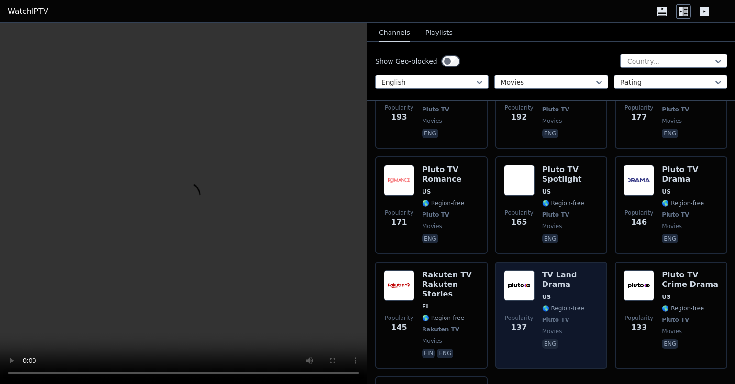
scroll to position [1707, 0]
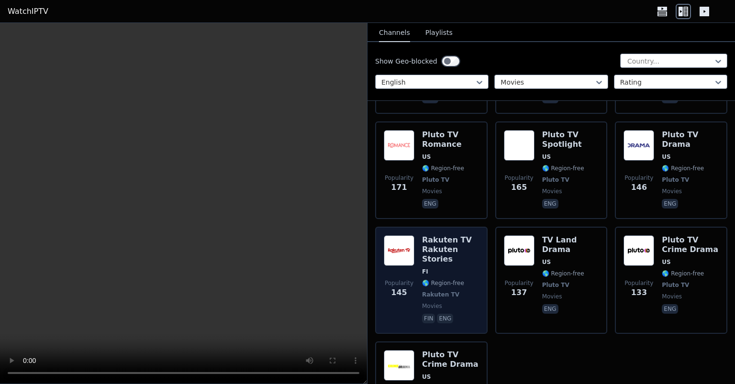
click at [479, 236] on div "Rakuten TV Rakuten Stories FI 🌎 Region-free Rakuten TV movies fin eng" at bounding box center [450, 281] width 57 height 90
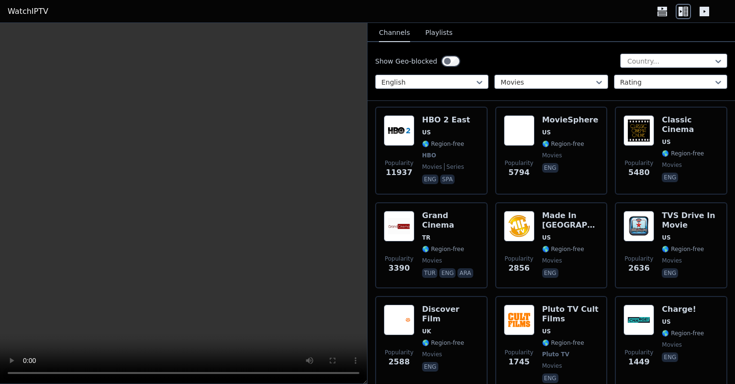
scroll to position [0, 0]
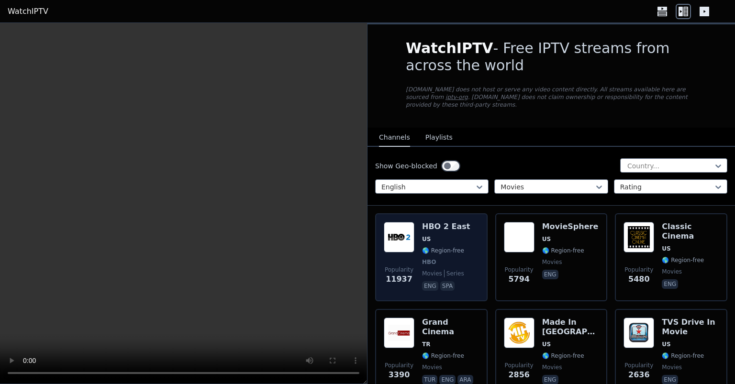
click at [474, 264] on div "Popularity 11937 HBO 2 East US 🌎 Region-free HBO movies series eng spa" at bounding box center [431, 257] width 95 height 71
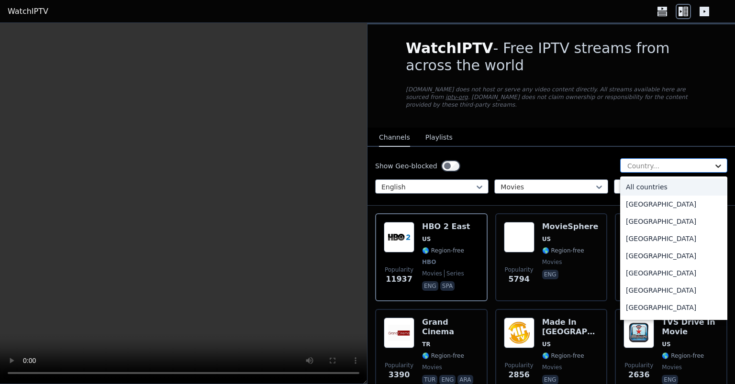
click at [720, 165] on icon at bounding box center [719, 166] width 6 height 3
click at [645, 215] on div "[GEOGRAPHIC_DATA]" at bounding box center [674, 221] width 107 height 17
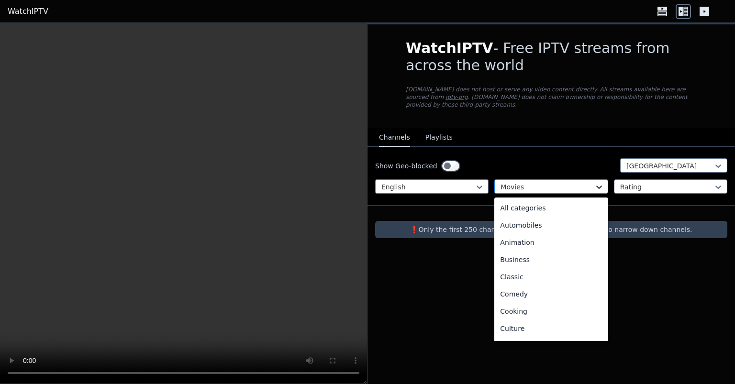
click at [604, 182] on icon at bounding box center [600, 187] width 10 height 10
click at [536, 200] on div "All categories" at bounding box center [551, 208] width 113 height 17
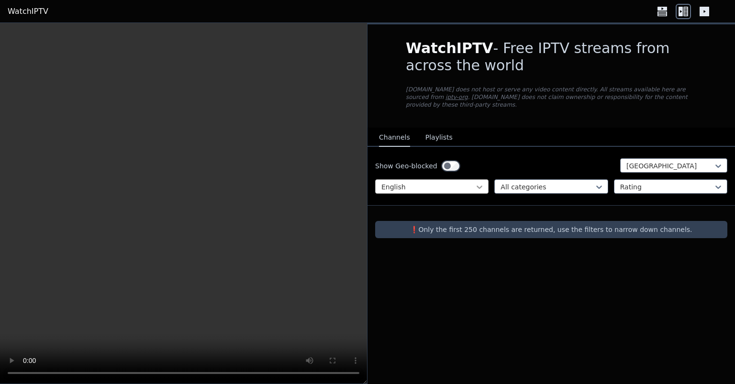
click at [480, 186] on icon at bounding box center [480, 187] width 6 height 3
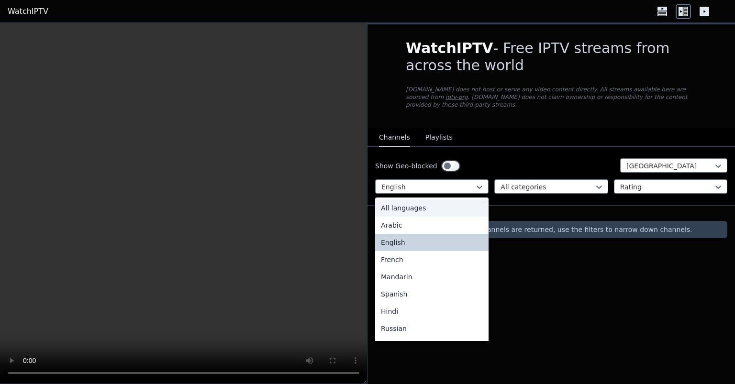
click at [429, 200] on div "All languages" at bounding box center [431, 208] width 113 height 17
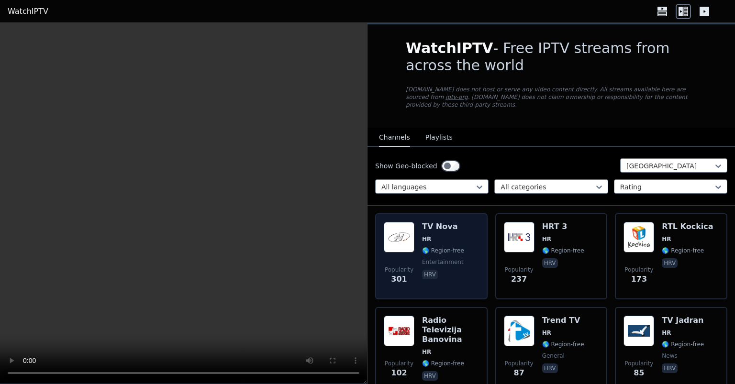
click at [472, 250] on div "Popularity 301 TV Nova HR 🌎 Region-free entertainment hrv" at bounding box center [431, 256] width 95 height 69
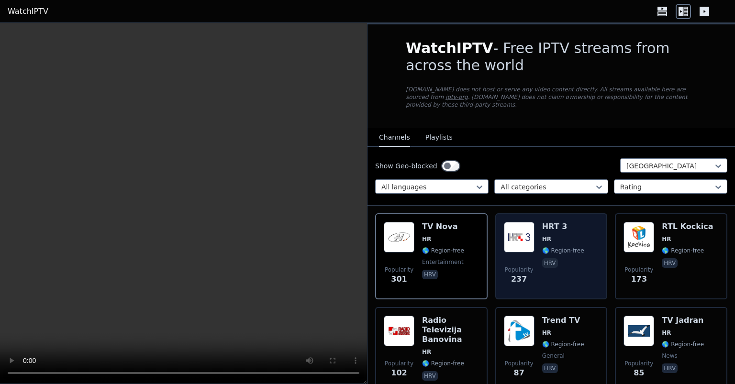
click at [594, 249] on div "Popularity 237 HRT 3 HR 🌎 Region-free [DEMOGRAPHIC_DATA]" at bounding box center [551, 256] width 95 height 69
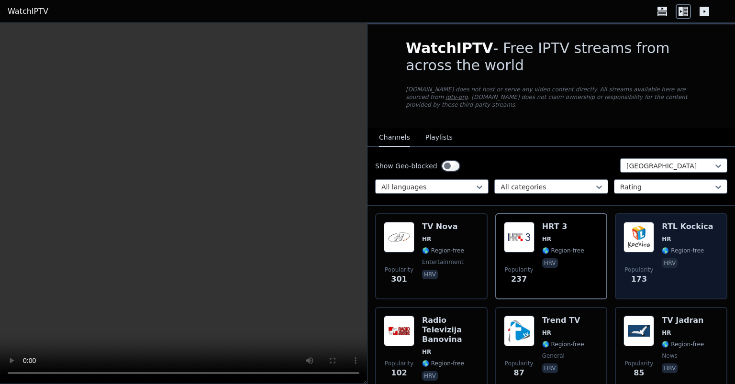
click at [718, 253] on div "Popularity 173 RTL Kockica HR 🌎 Region-free hrv" at bounding box center [671, 256] width 95 height 69
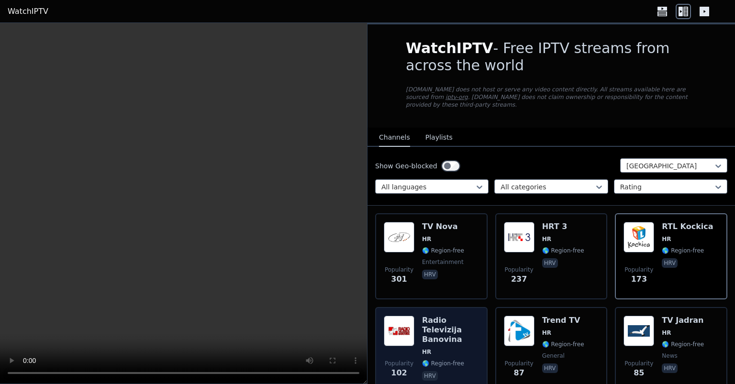
click at [475, 342] on div "Radio Televizija Banovina HR 🌎 Region-free hrv" at bounding box center [450, 350] width 57 height 69
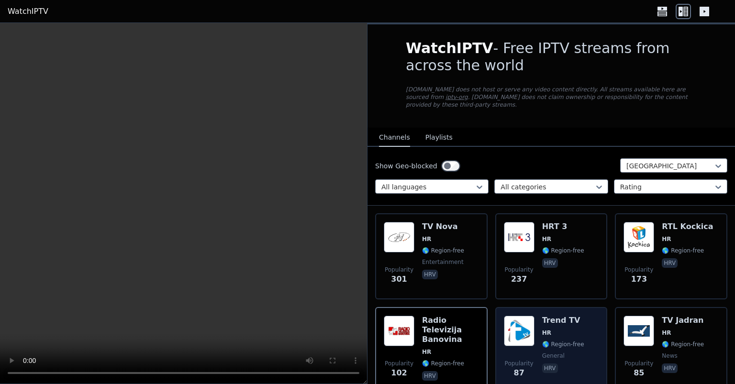
click at [592, 343] on div "Popularity 87 Trend TV HR 🌎 Region-free general [DEMOGRAPHIC_DATA]" at bounding box center [551, 350] width 95 height 69
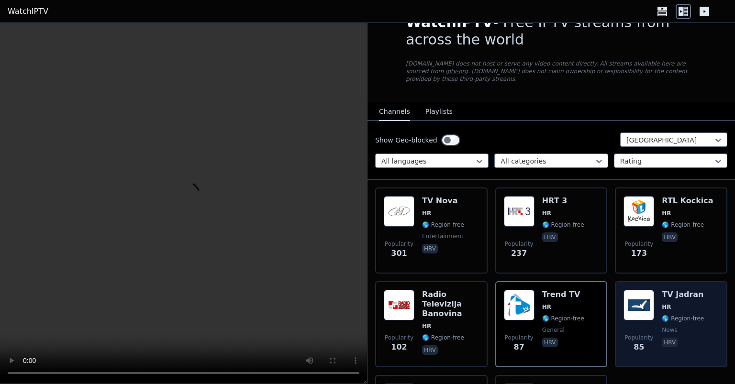
scroll to position [52, 0]
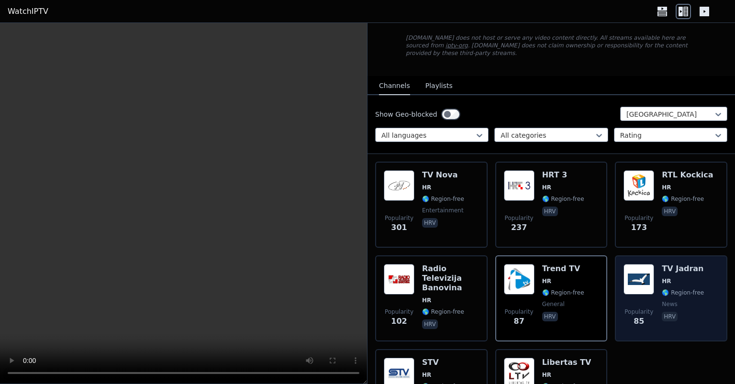
click at [709, 362] on div "Popularity 301 TV Nova HR 🌎 Region-free entertainment hrv Popularity 237 HRT 3 …" at bounding box center [552, 298] width 368 height 289
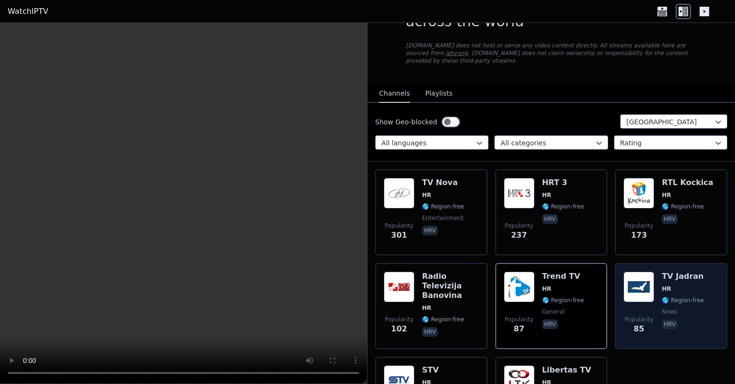
scroll to position [103, 0]
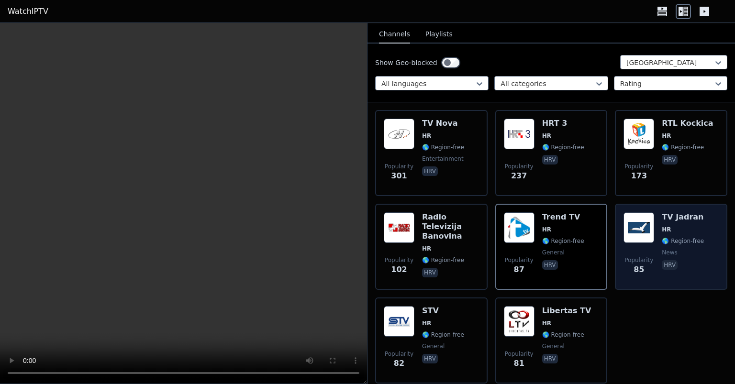
click at [707, 263] on div "Popularity 85 TV Jadran HR 🌎 Region-free news hrv" at bounding box center [671, 247] width 95 height 69
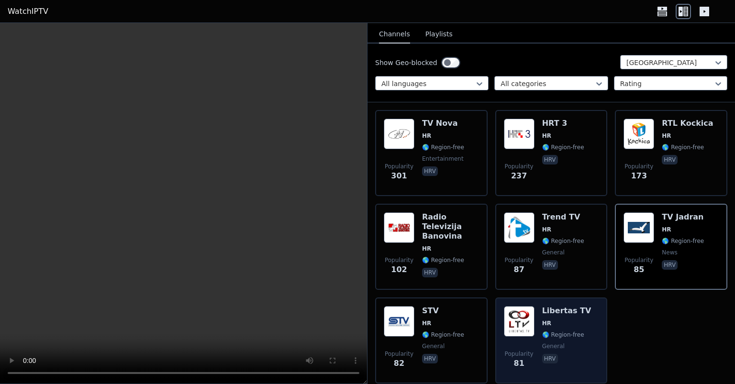
click at [580, 331] on span "🌎 Region-free" at bounding box center [564, 335] width 42 height 8
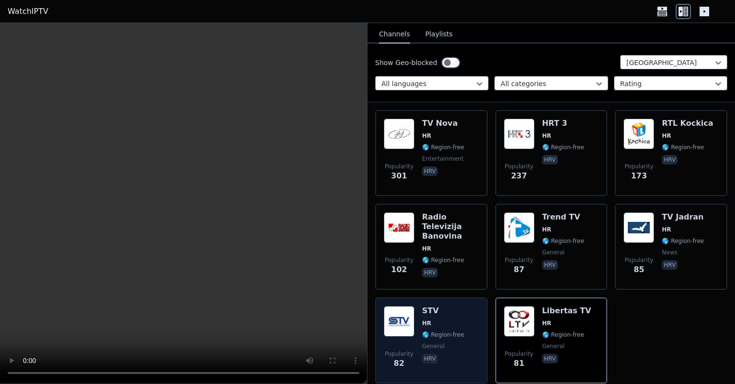
click at [451, 320] on span "HR" at bounding box center [443, 324] width 42 height 8
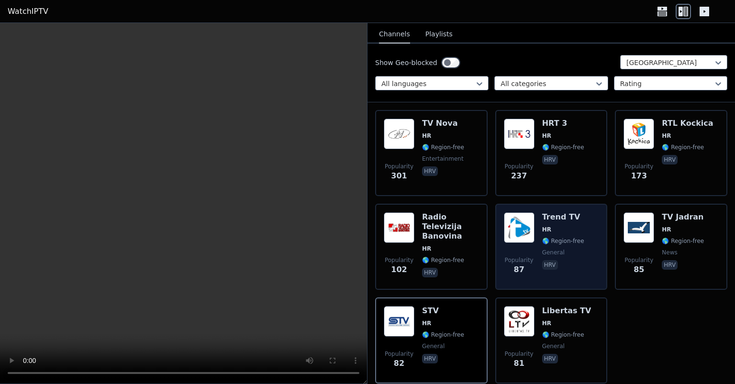
click at [593, 249] on div "Popularity 87 Trend TV HR 🌎 Region-free general [DEMOGRAPHIC_DATA]" at bounding box center [551, 247] width 95 height 69
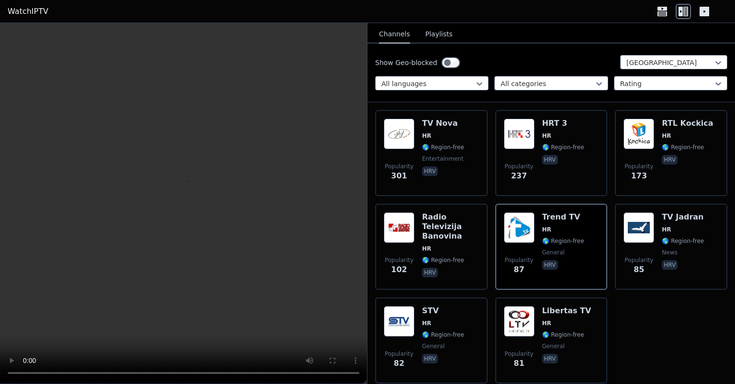
click at [491, 271] on div "Popularity 301 TV Nova HR 🌎 Region-free entertainment hrv Popularity 237 HRT 3 …" at bounding box center [552, 246] width 368 height 289
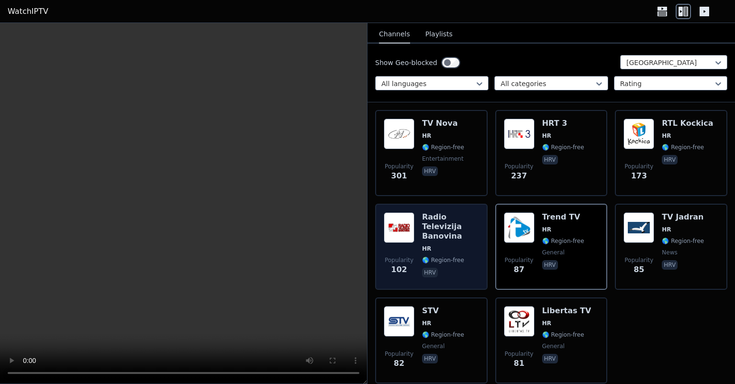
click at [467, 268] on span "hrv" at bounding box center [450, 273] width 57 height 11
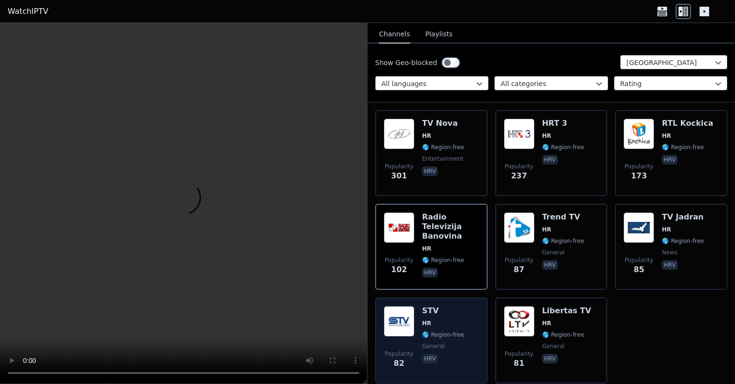
click at [472, 311] on div "Popularity 82 STV HR 🌎 Region-free general [DEMOGRAPHIC_DATA]" at bounding box center [431, 340] width 95 height 69
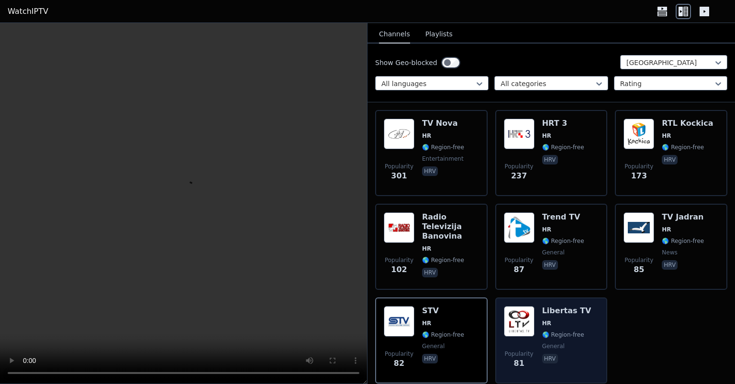
click at [582, 320] on span "HR" at bounding box center [567, 324] width 49 height 8
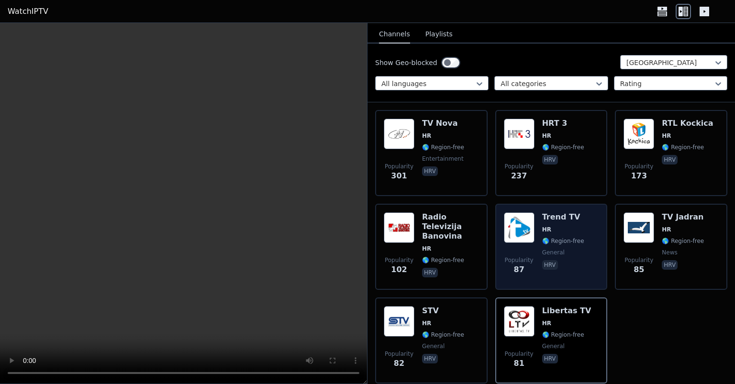
scroll to position [0, 0]
